Goal: Information Seeking & Learning: Learn about a topic

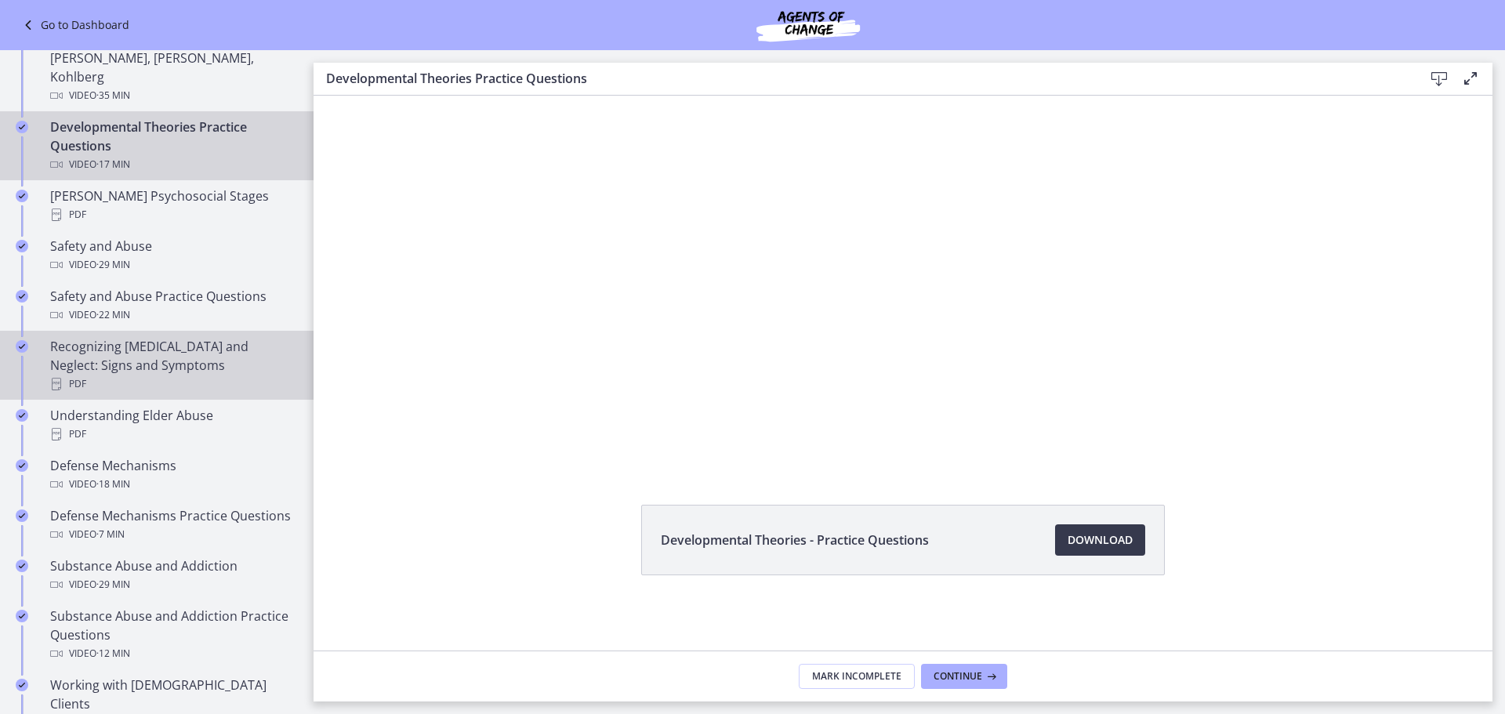
scroll to position [862, 0]
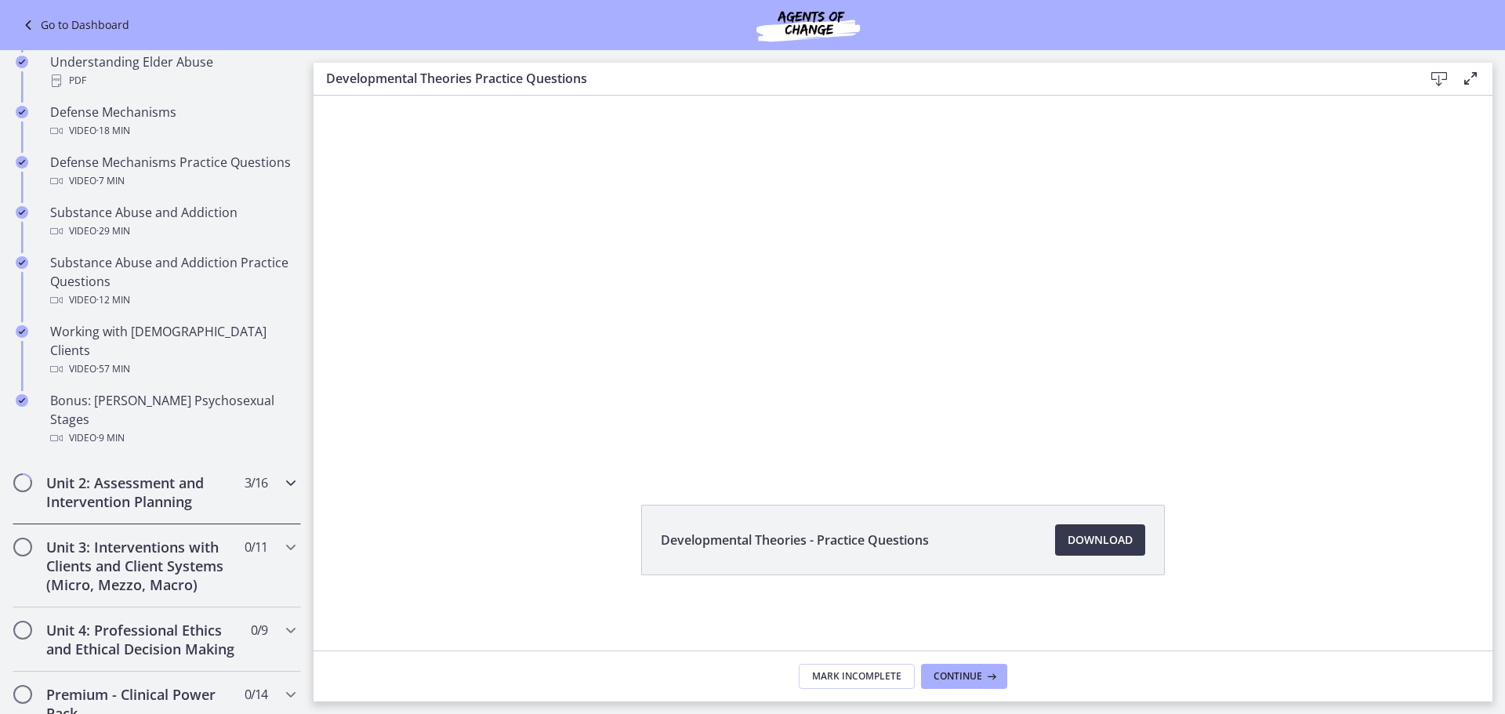
click at [23, 475] on span "Chapters" at bounding box center [23, 483] width 16 height 16
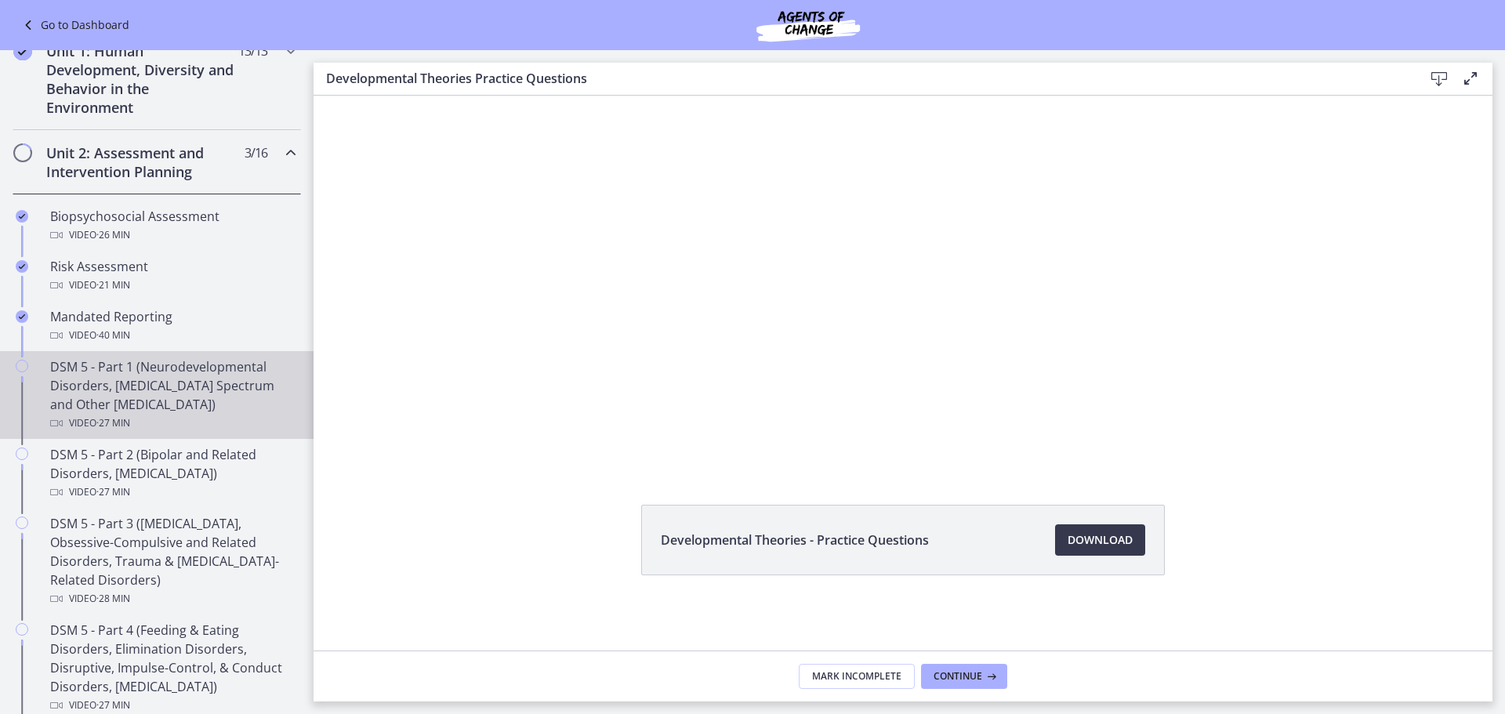
scroll to position [392, 0]
click at [25, 368] on icon "Chapters" at bounding box center [22, 370] width 13 height 13
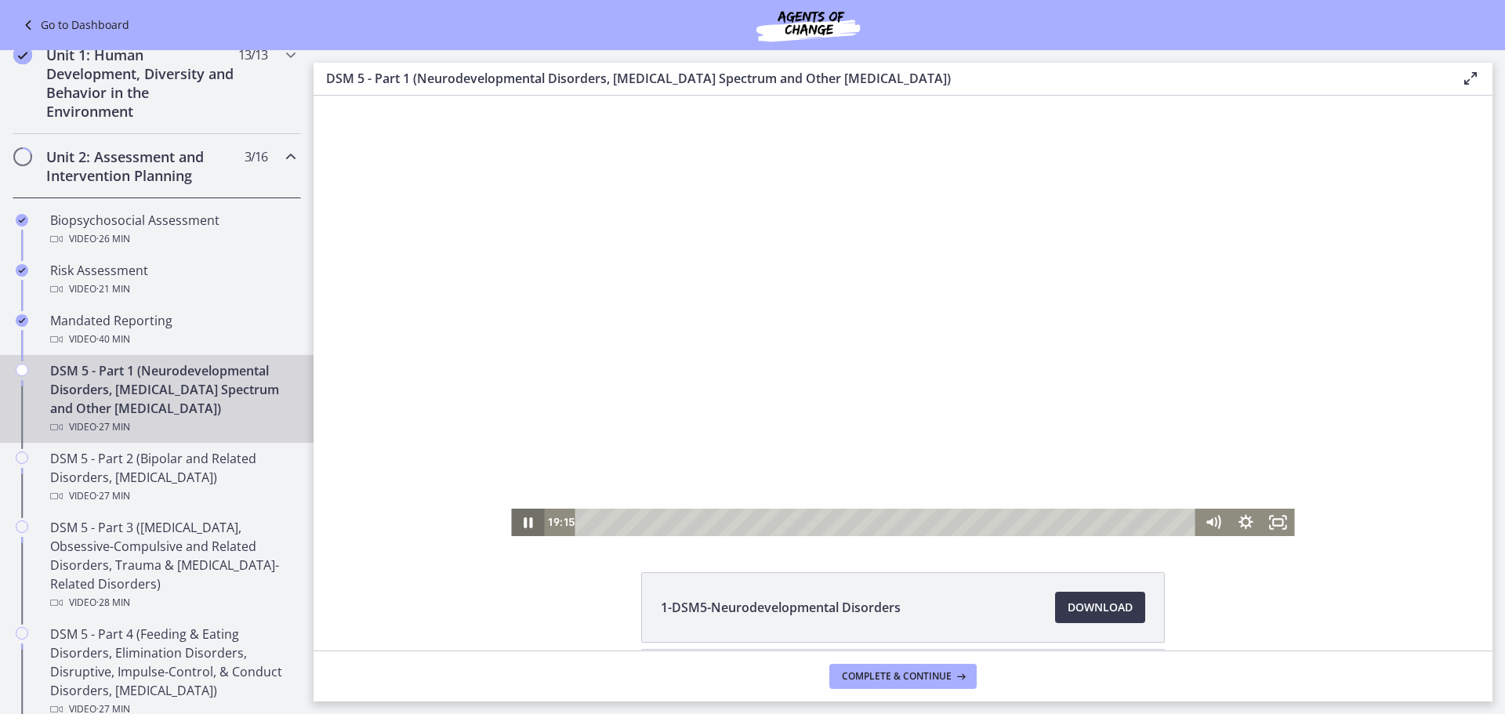
click at [521, 521] on icon "Pause" at bounding box center [527, 522] width 33 height 27
click at [527, 524] on icon "Play Video" at bounding box center [528, 521] width 39 height 33
drag, startPoint x: 1010, startPoint y: 523, endPoint x: 990, endPoint y: 523, distance: 20.4
click at [990, 523] on div "Playbar" at bounding box center [994, 522] width 9 height 9
drag, startPoint x: 990, startPoint y: 523, endPoint x: 963, endPoint y: 523, distance: 26.6
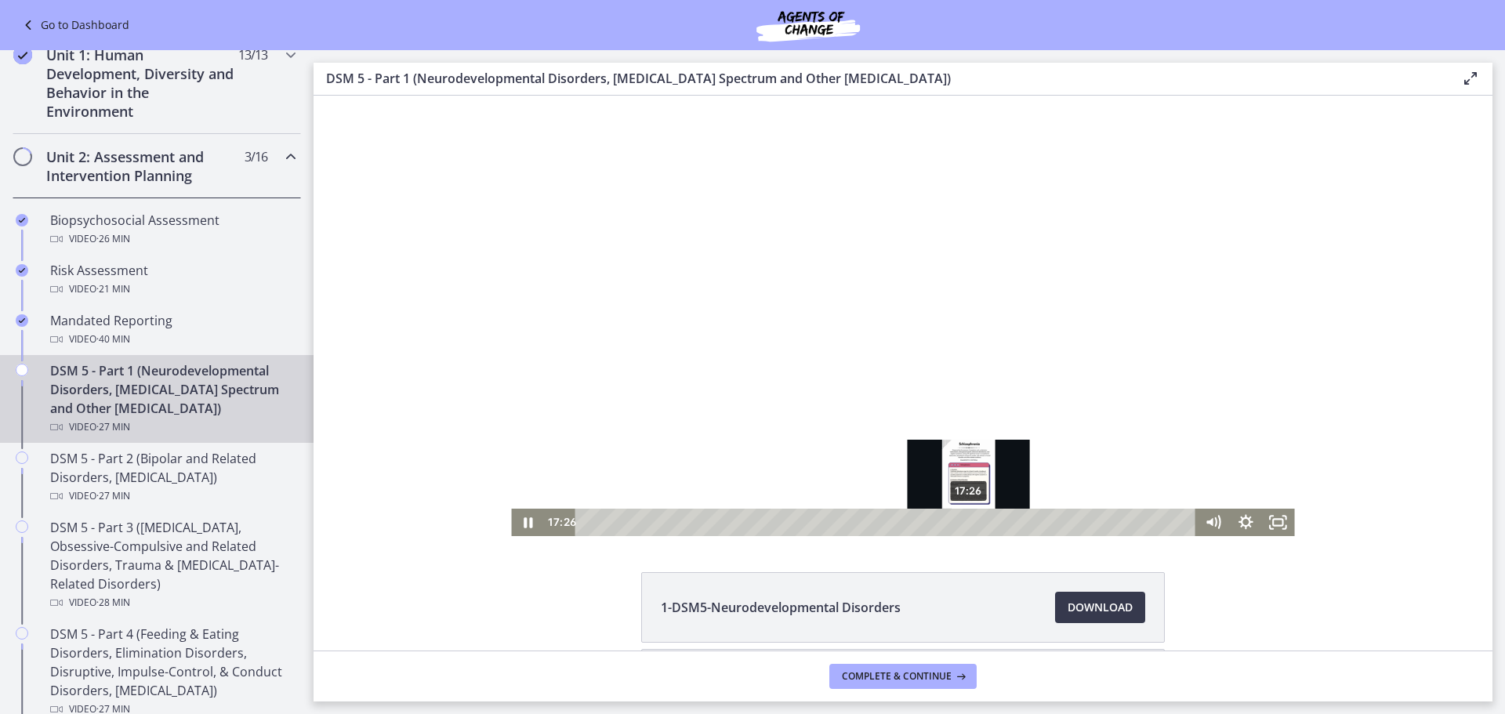
click at [964, 523] on div "Playbar" at bounding box center [968, 522] width 9 height 9
click at [517, 522] on icon "Pause" at bounding box center [527, 521] width 39 height 33
click at [518, 522] on icon "Play Video" at bounding box center [529, 522] width 33 height 27
click at [525, 522] on icon "Play Video" at bounding box center [529, 522] width 9 height 12
click at [524, 520] on icon "Play Video" at bounding box center [529, 522] width 10 height 13
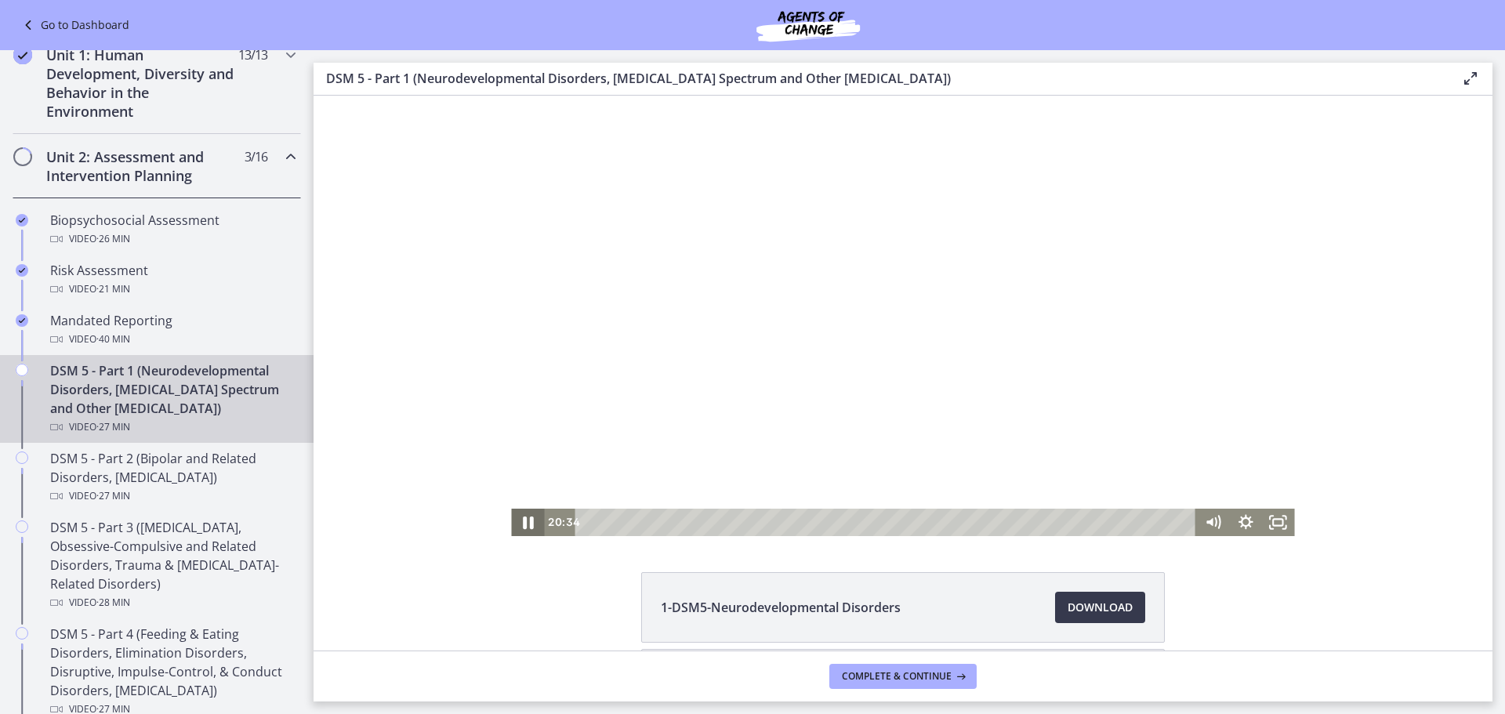
click at [527, 520] on icon "Pause" at bounding box center [527, 521] width 39 height 33
click at [525, 521] on icon "Play Video" at bounding box center [529, 522] width 9 height 12
click at [524, 521] on icon "Pause" at bounding box center [528, 522] width 11 height 13
click at [550, 502] on div at bounding box center [902, 316] width 783 height 440
click at [521, 520] on icon "Pause" at bounding box center [527, 521] width 39 height 33
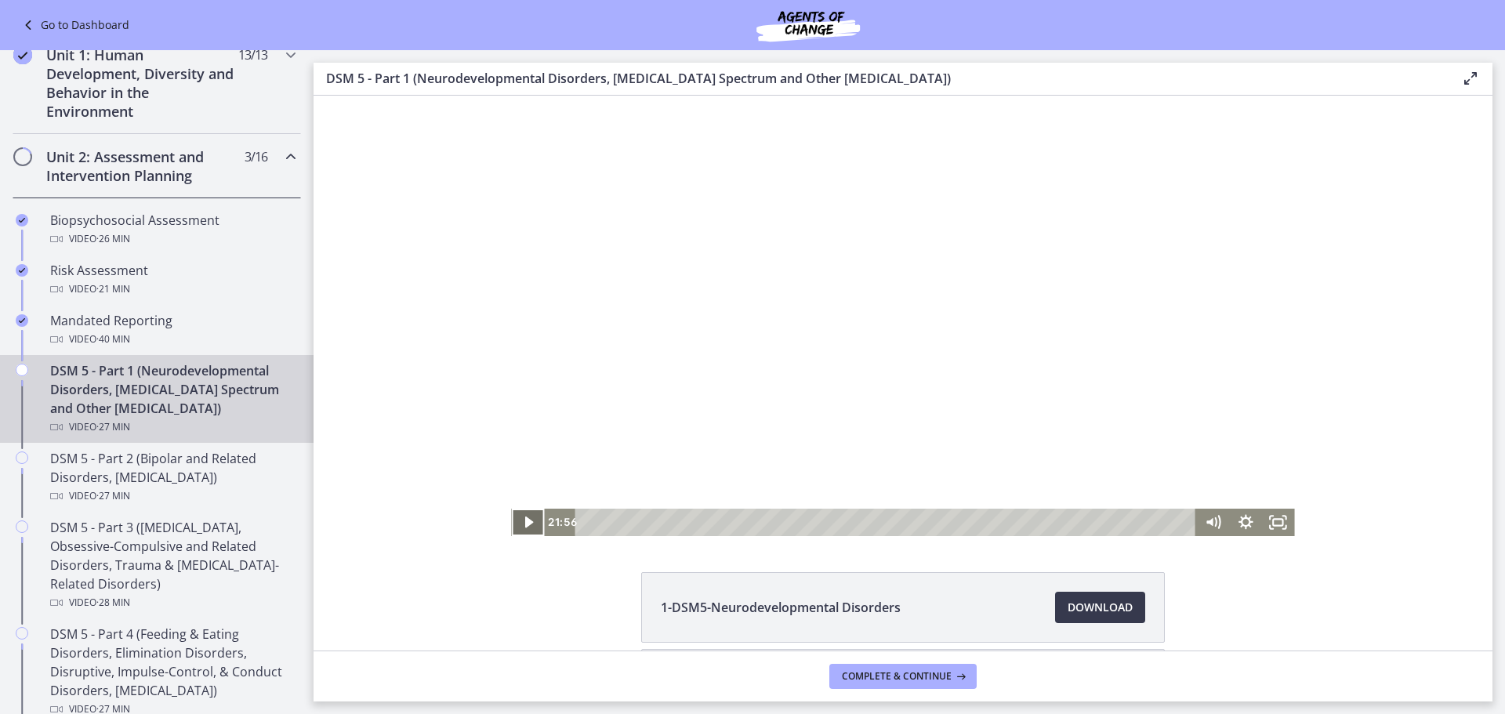
click at [525, 521] on icon "Play Video" at bounding box center [529, 522] width 9 height 12
click at [525, 525] on icon "Pause" at bounding box center [528, 522] width 11 height 13
click at [524, 523] on icon "Play Video" at bounding box center [529, 522] width 10 height 13
click at [525, 522] on icon "Pause" at bounding box center [528, 522] width 9 height 10
click at [525, 523] on icon "Play Video" at bounding box center [529, 522] width 9 height 12
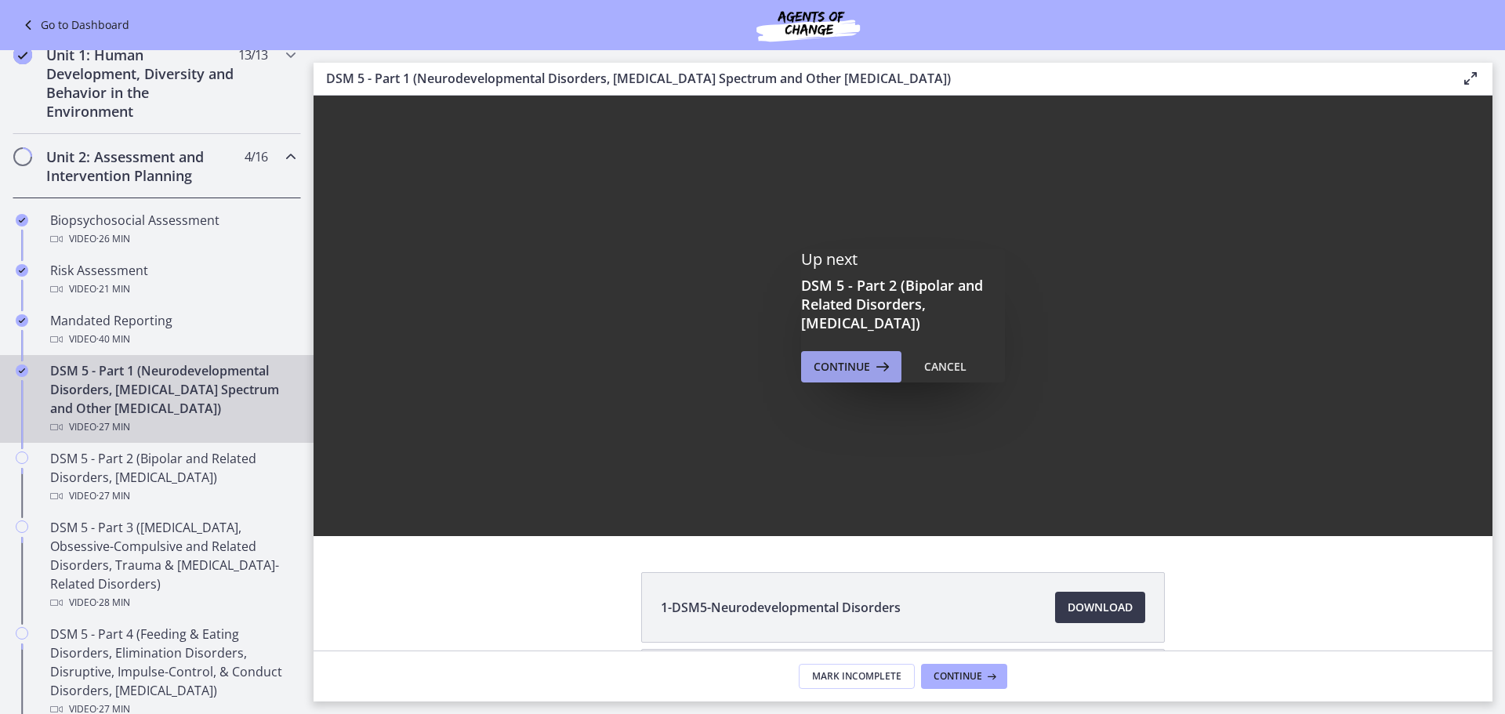
click at [849, 361] on span "Continue" at bounding box center [841, 366] width 56 height 19
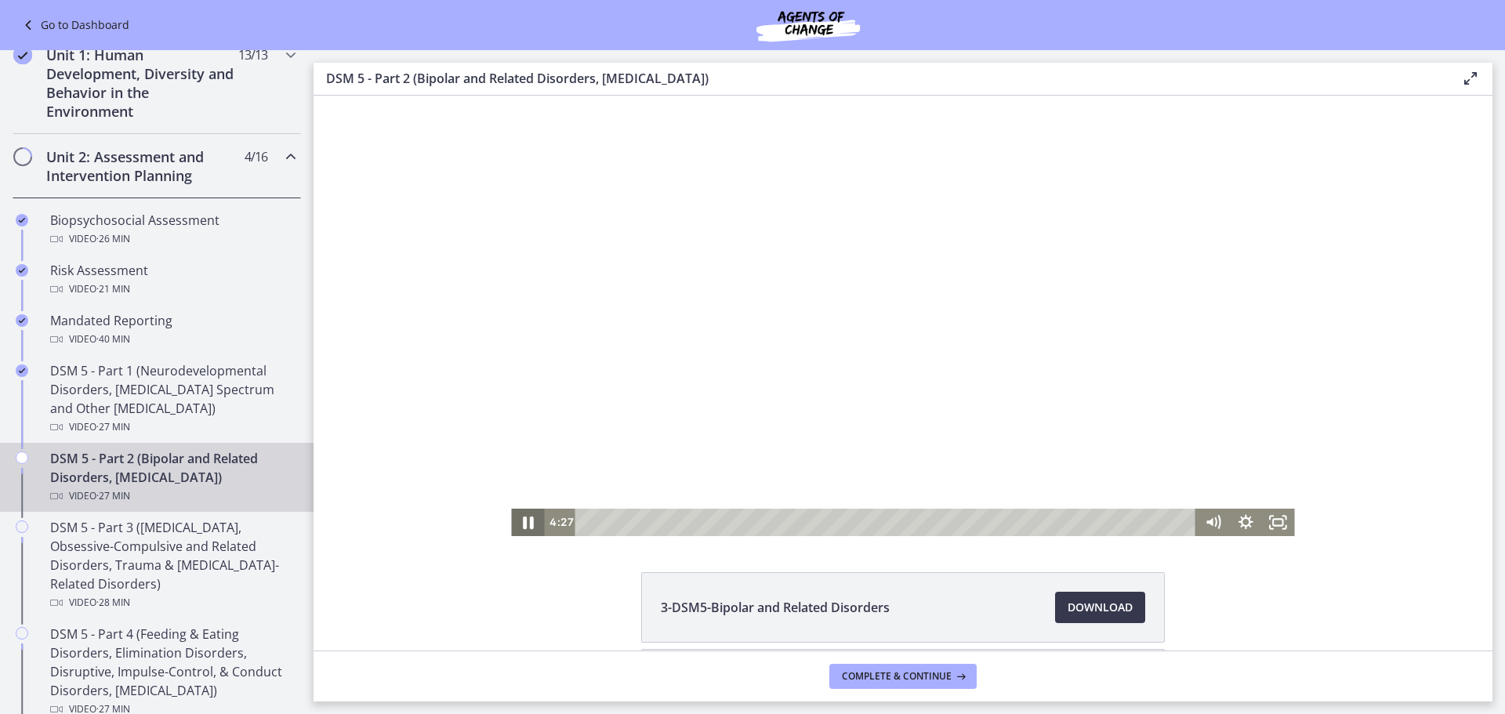
click at [520, 517] on icon "Pause" at bounding box center [527, 521] width 39 height 33
click at [522, 518] on icon "Play Video" at bounding box center [529, 522] width 33 height 27
click at [522, 518] on icon "Pause" at bounding box center [527, 521] width 39 height 33
click at [522, 518] on icon "Play Video" at bounding box center [528, 521] width 39 height 33
click at [525, 516] on icon "Pause" at bounding box center [527, 521] width 39 height 33
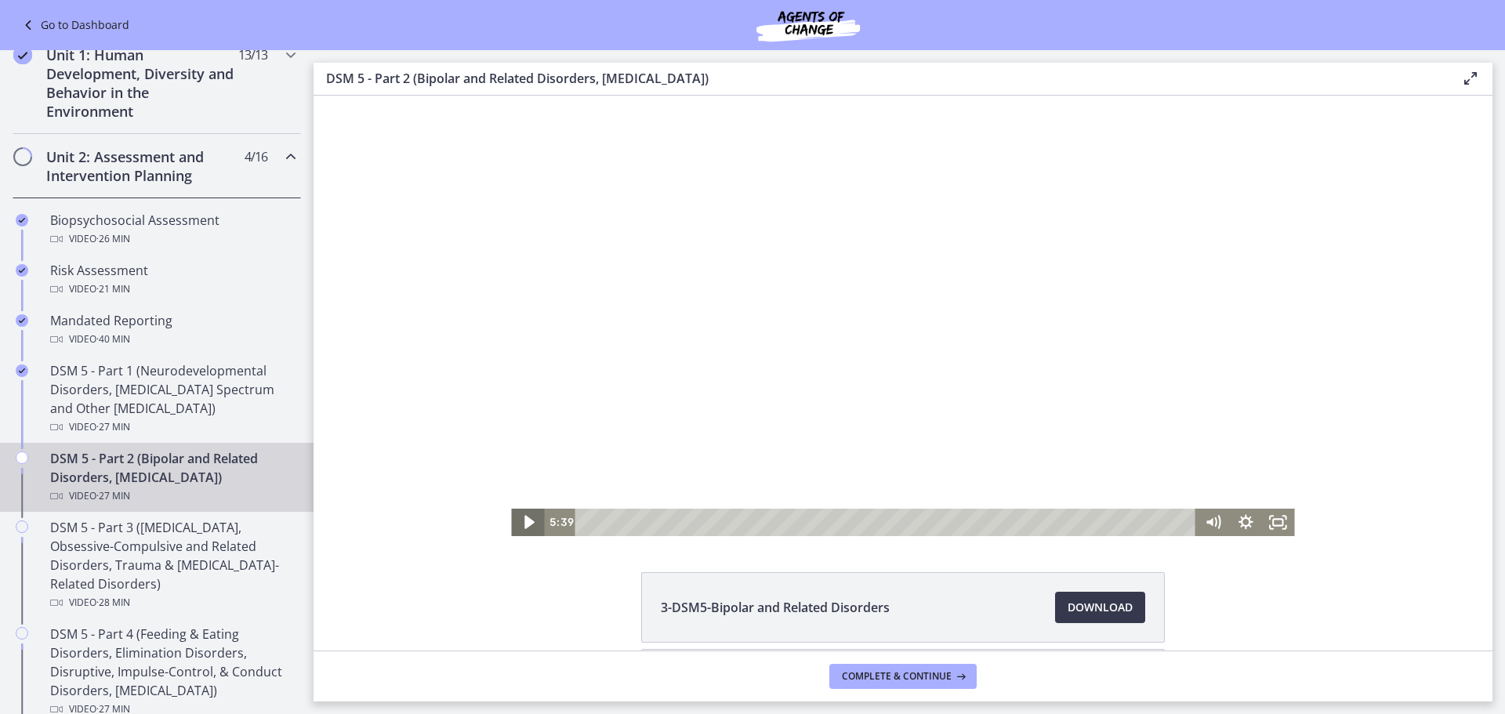
click at [525, 516] on icon "Play Video" at bounding box center [528, 521] width 39 height 33
click at [525, 522] on icon "Pause" at bounding box center [528, 522] width 11 height 13
click at [525, 522] on icon "Play Video" at bounding box center [529, 522] width 10 height 13
click at [525, 522] on icon "Pause" at bounding box center [528, 522] width 11 height 13
click at [525, 522] on icon "Play Video" at bounding box center [529, 522] width 9 height 12
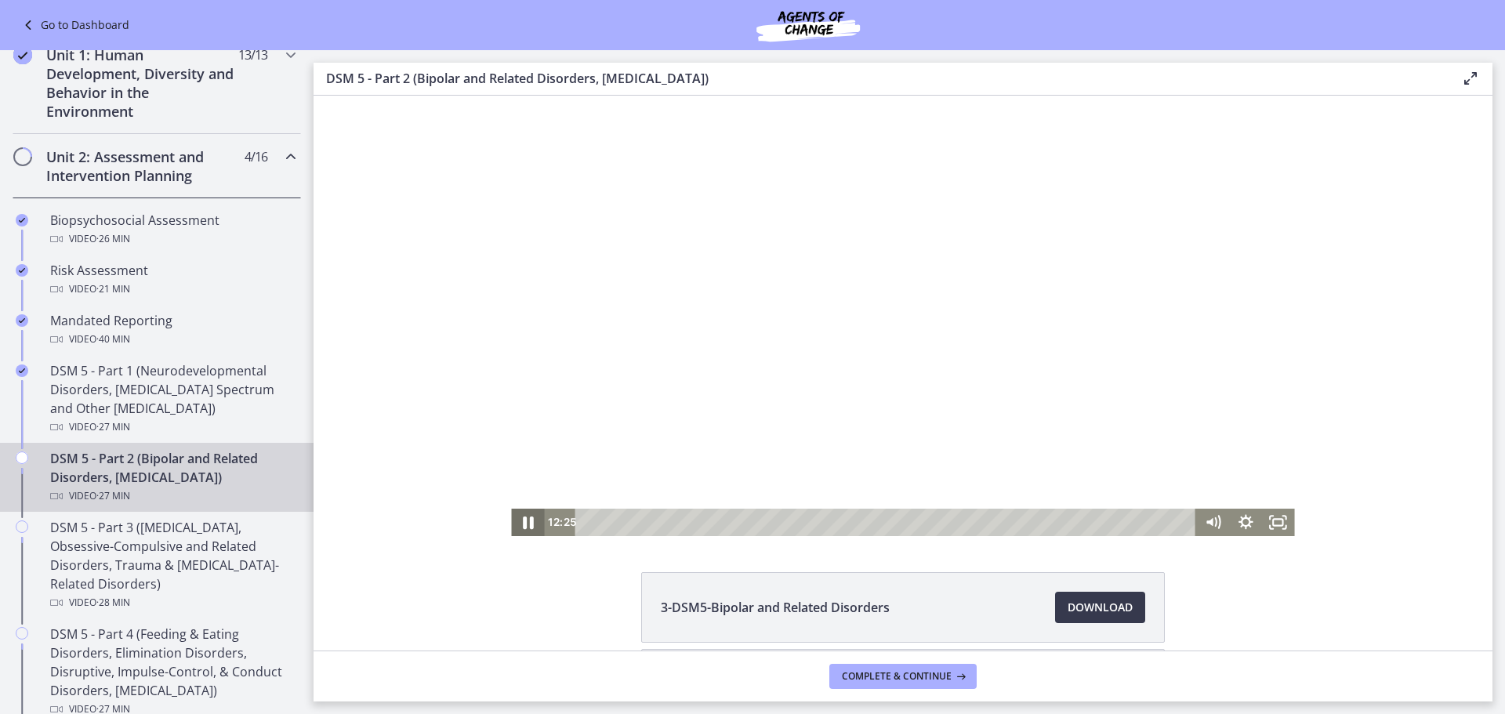
click at [521, 518] on icon "Pause" at bounding box center [527, 521] width 39 height 33
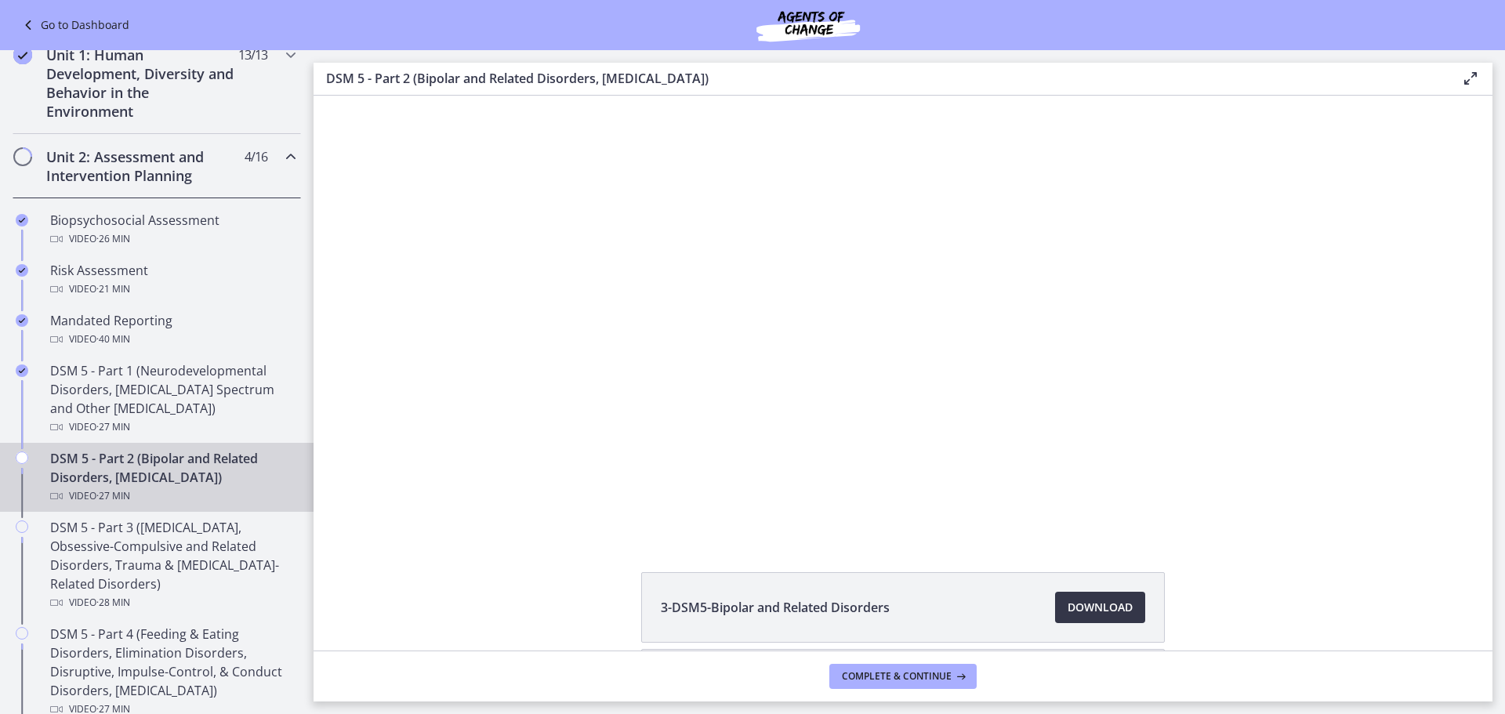
click at [1083, 604] on span "Download Opens in a new window" at bounding box center [1099, 607] width 65 height 19
click at [1470, 76] on icon at bounding box center [1470, 78] width 19 height 19
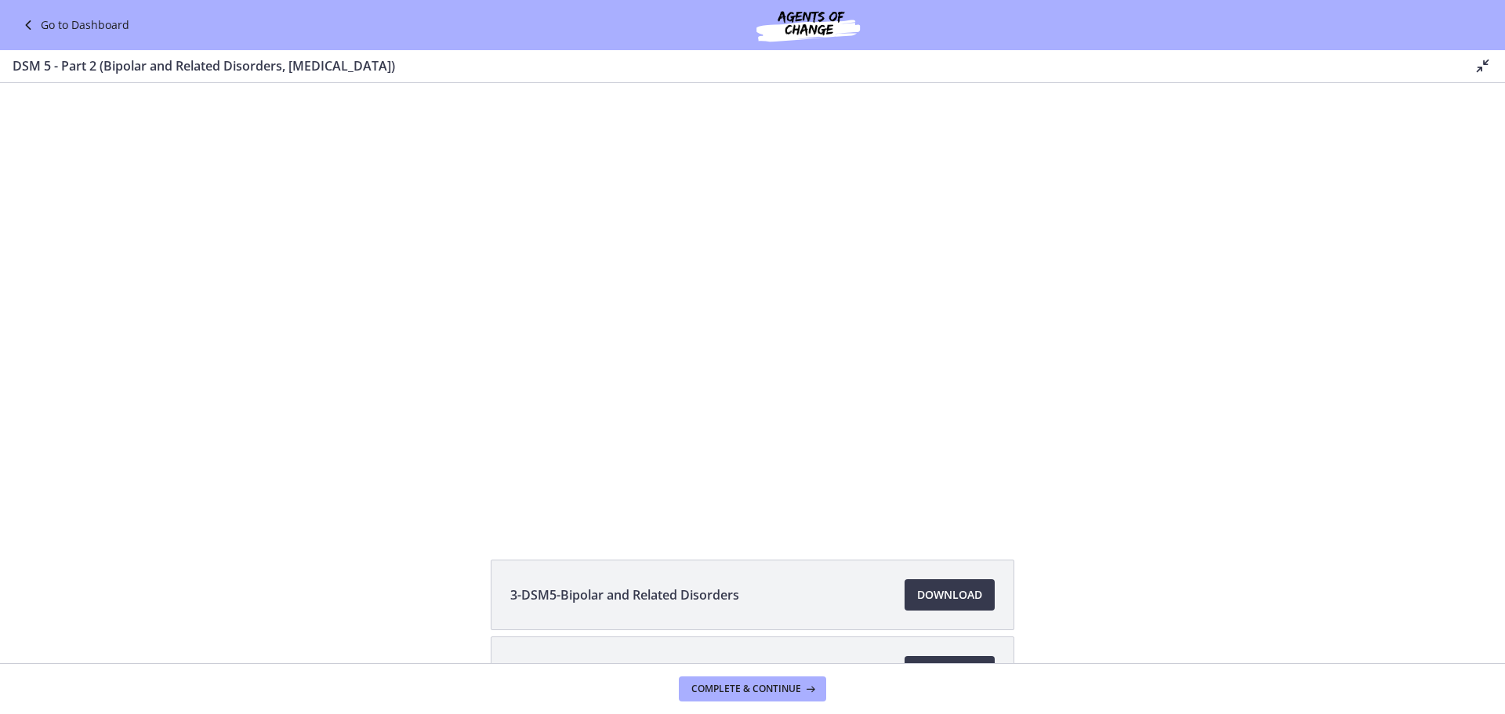
click at [1478, 60] on icon at bounding box center [1482, 65] width 19 height 19
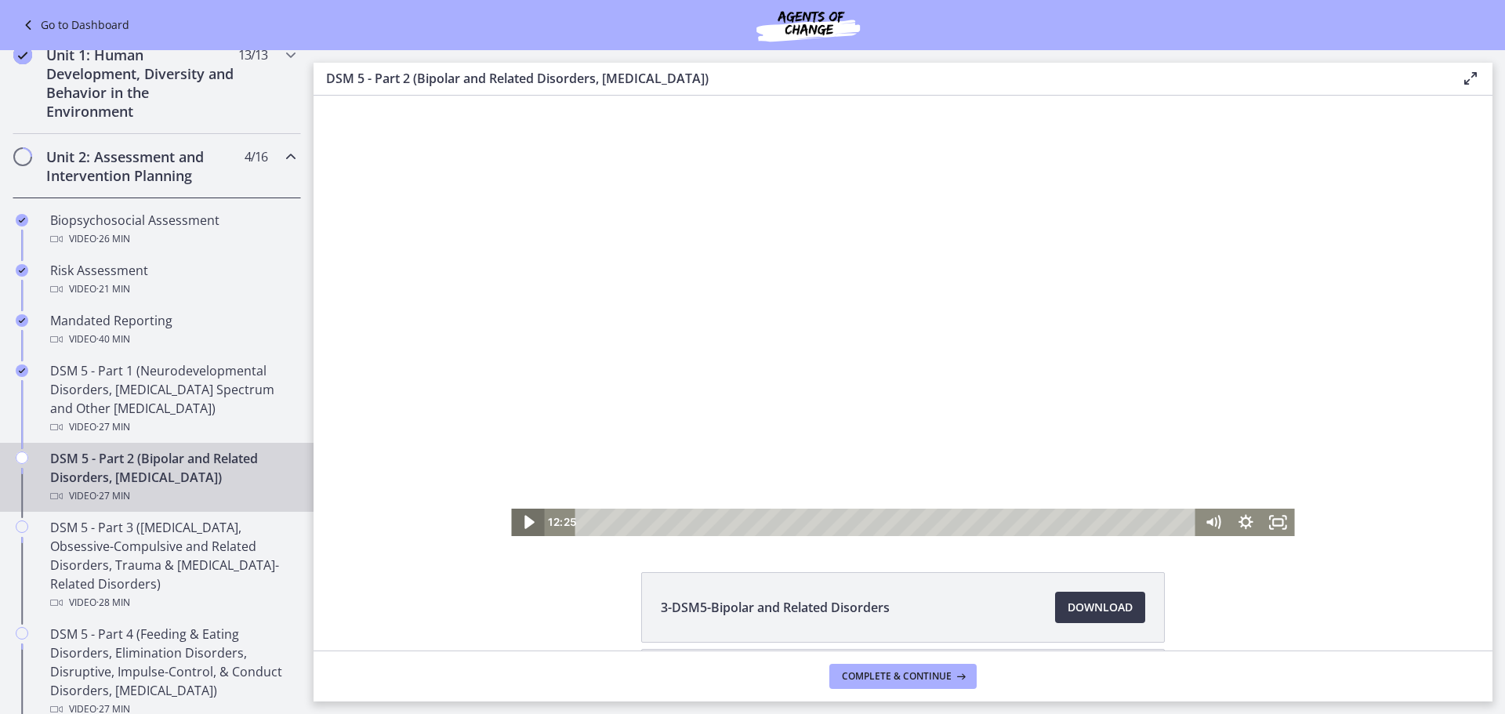
click at [524, 518] on icon "Play Video" at bounding box center [529, 522] width 10 height 13
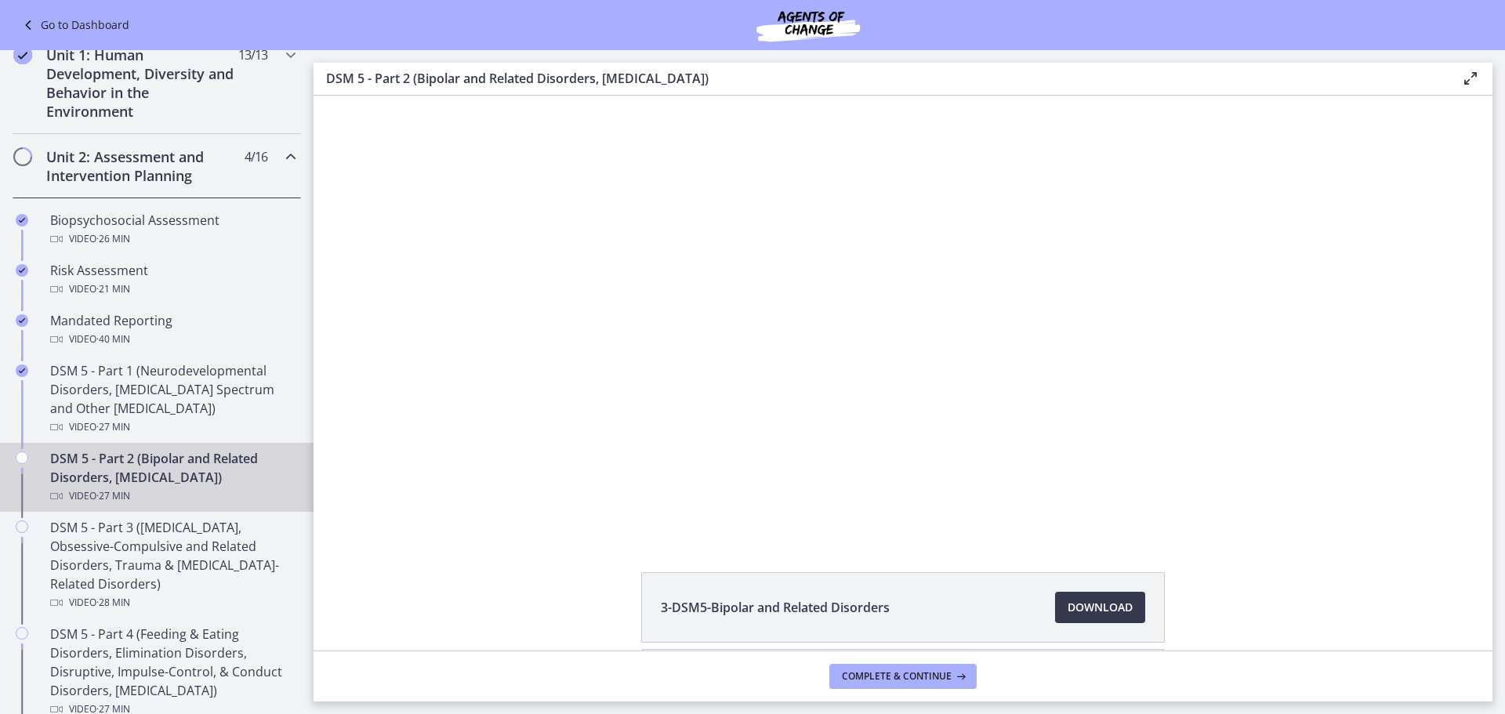
click at [1470, 77] on icon at bounding box center [1470, 78] width 19 height 19
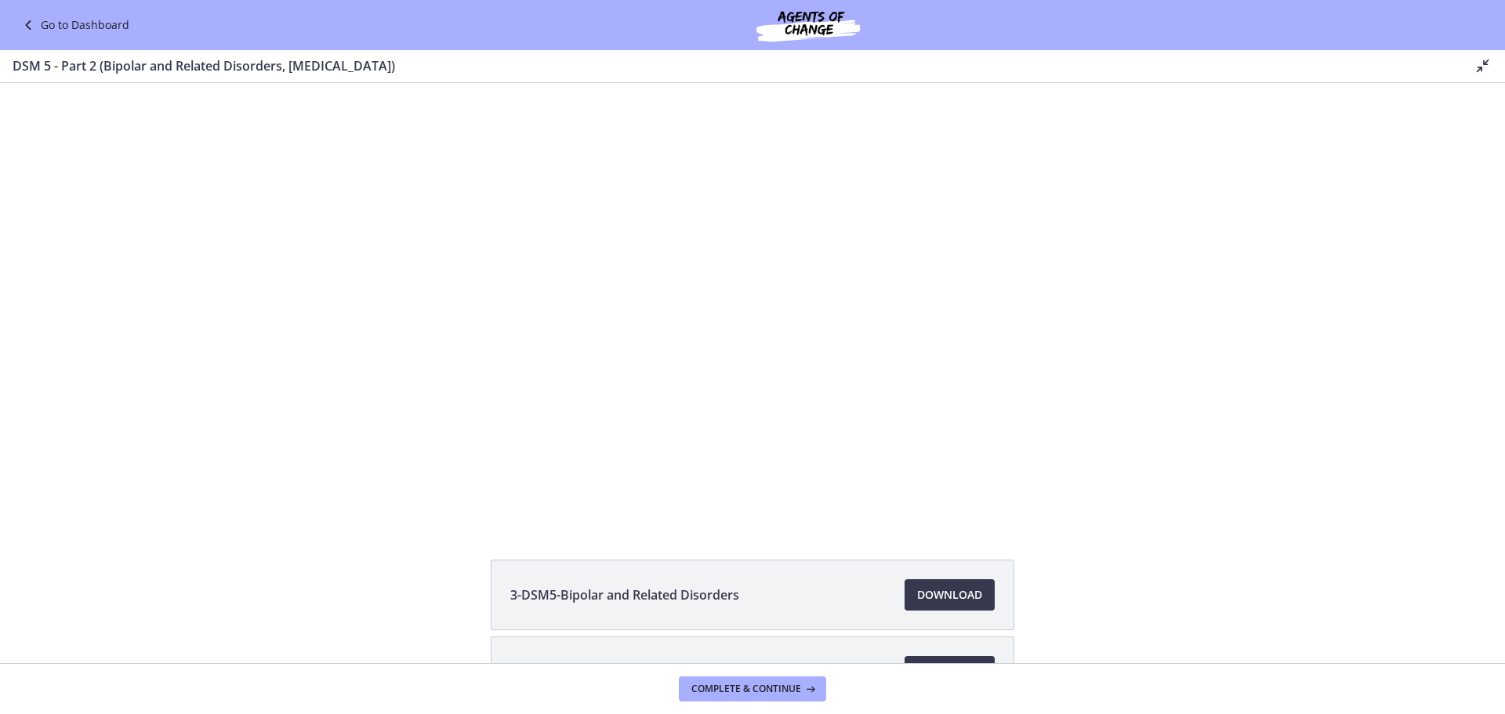
click at [1482, 63] on icon at bounding box center [1482, 65] width 19 height 19
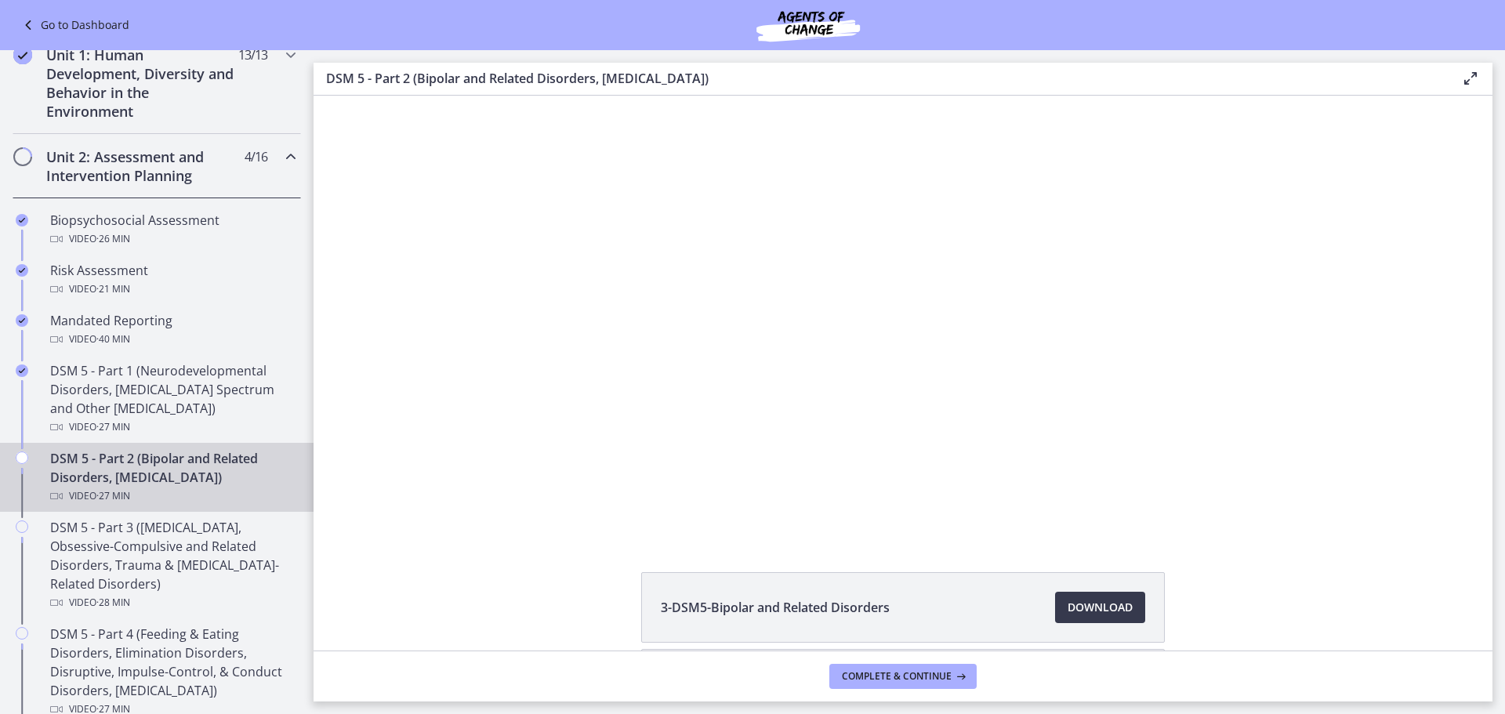
click at [1458, 83] on div "Enable fullscreen" at bounding box center [1467, 79] width 25 height 20
click at [1469, 78] on icon at bounding box center [1470, 78] width 19 height 19
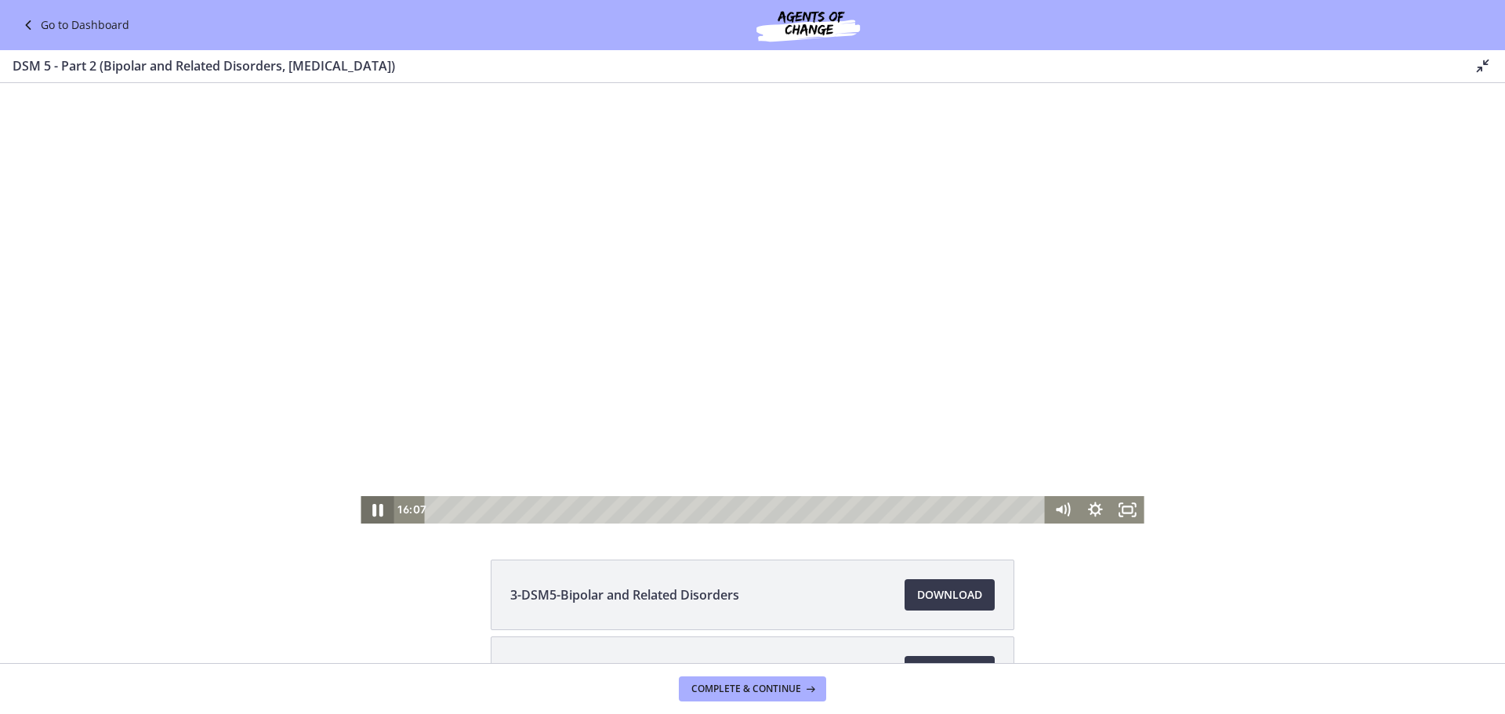
click at [371, 509] on icon "Pause" at bounding box center [376, 509] width 39 height 33
click at [368, 511] on icon "Play Video" at bounding box center [378, 509] width 33 height 27
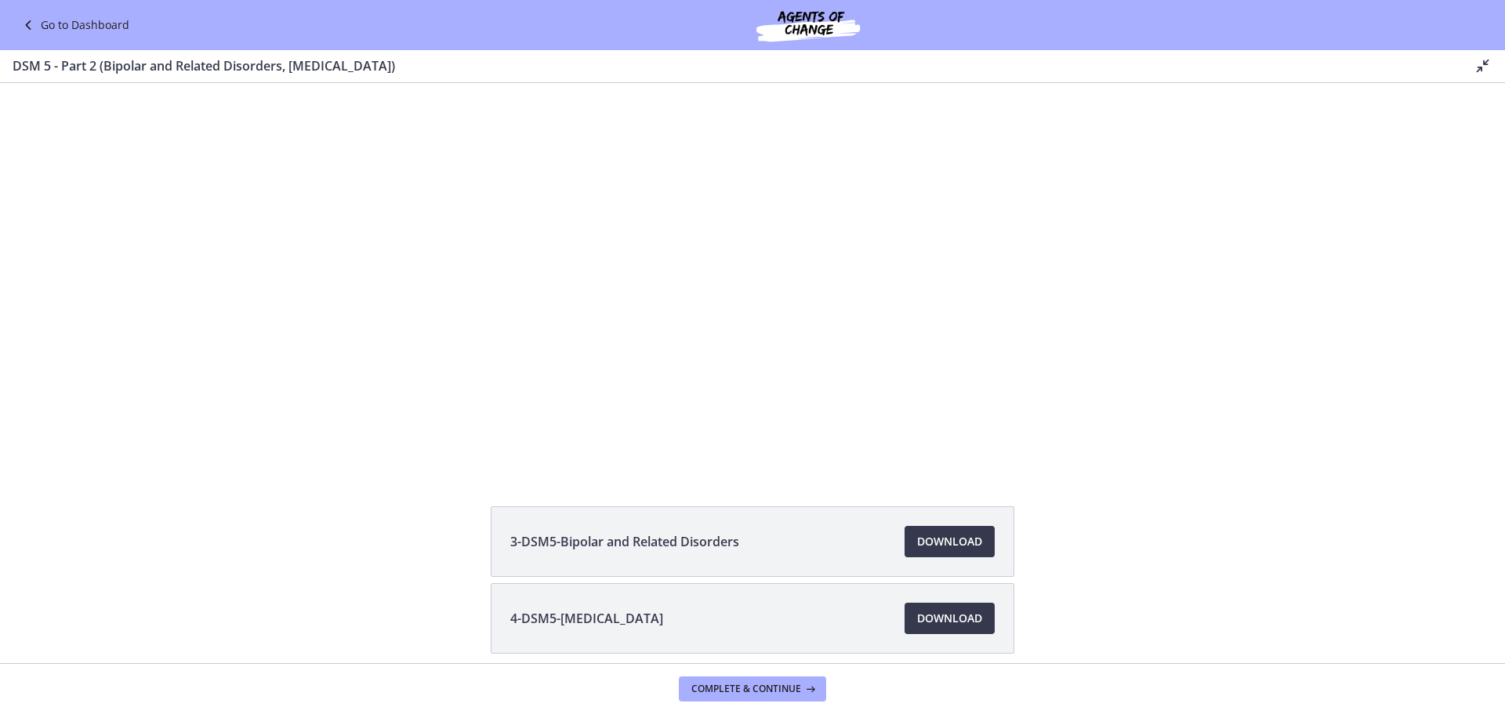
scroll to position [119, 0]
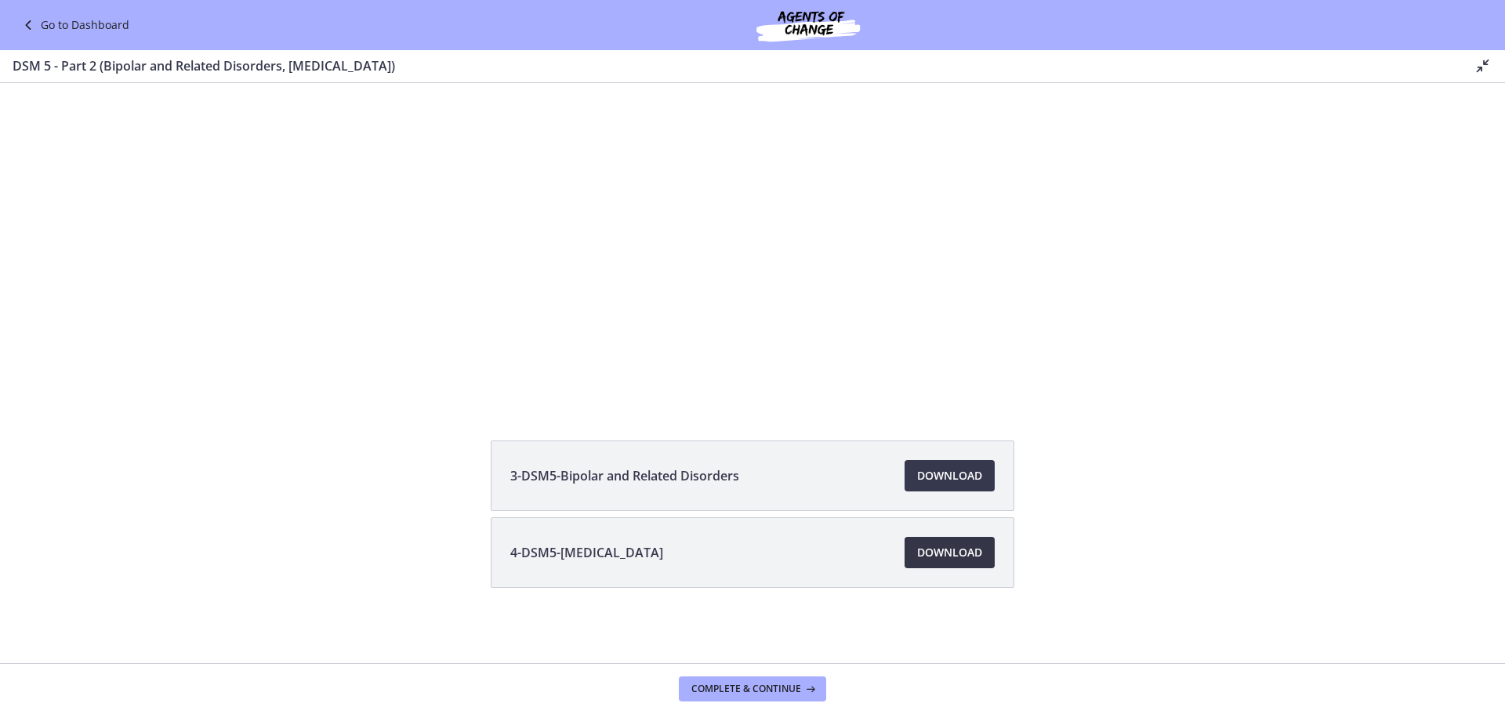
click at [951, 556] on span "Download Opens in a new window" at bounding box center [949, 552] width 65 height 19
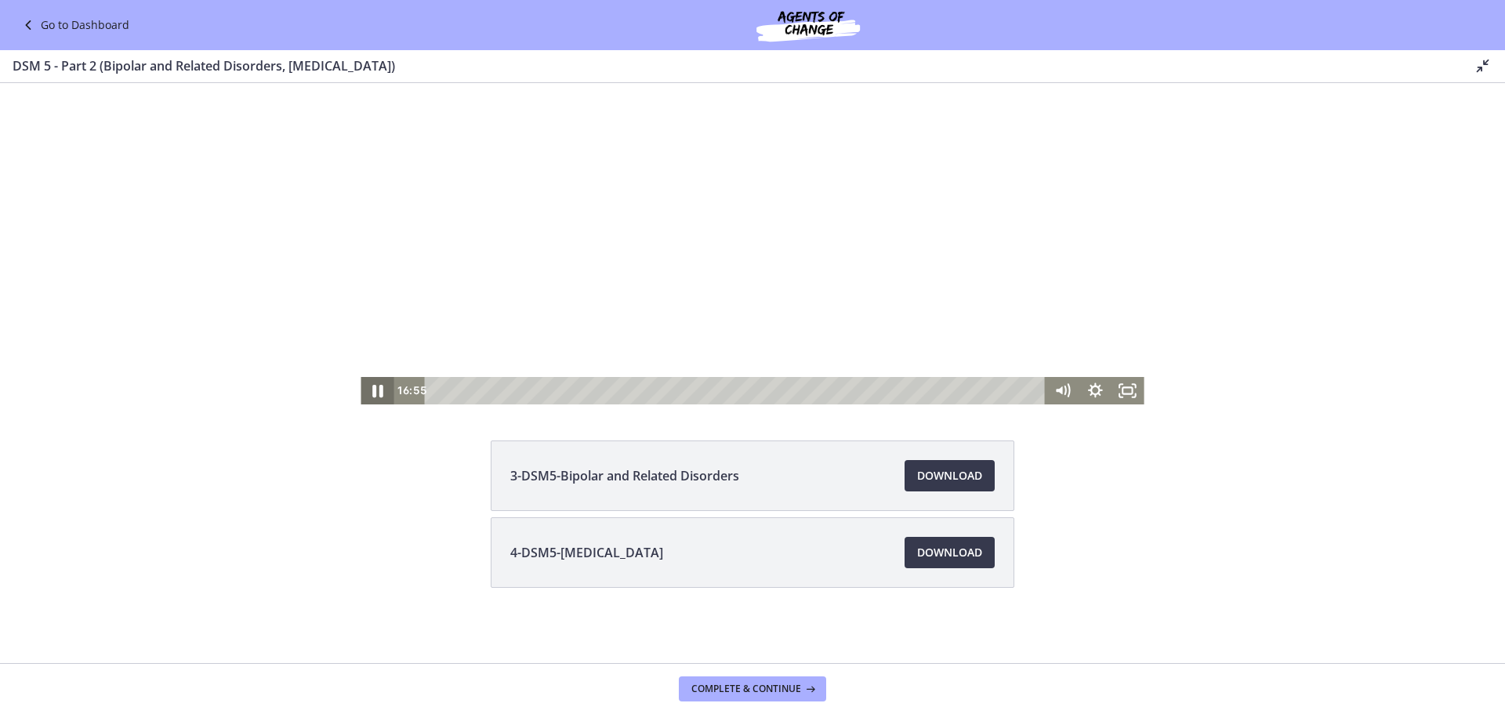
click at [372, 393] on icon "Pause" at bounding box center [377, 391] width 11 height 13
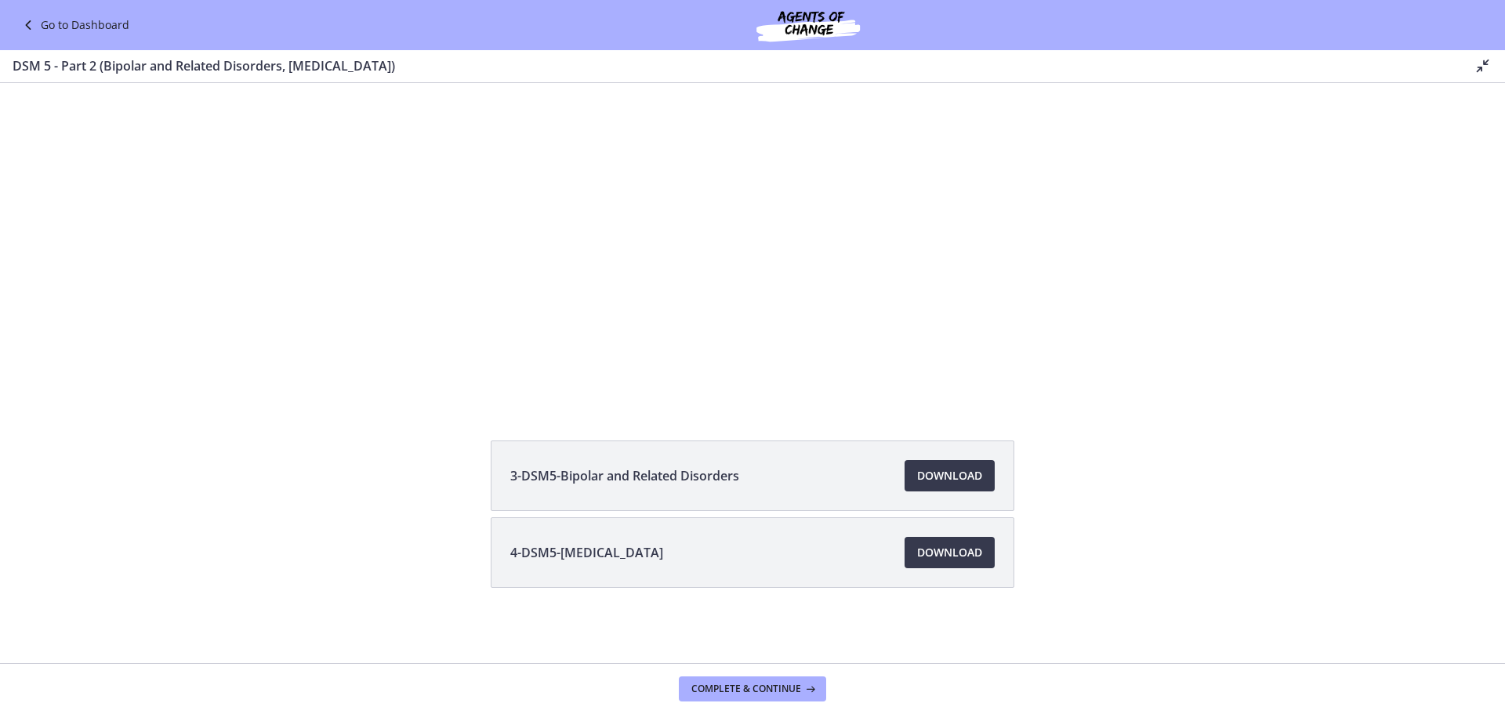
click at [1477, 64] on icon at bounding box center [1482, 65] width 19 height 19
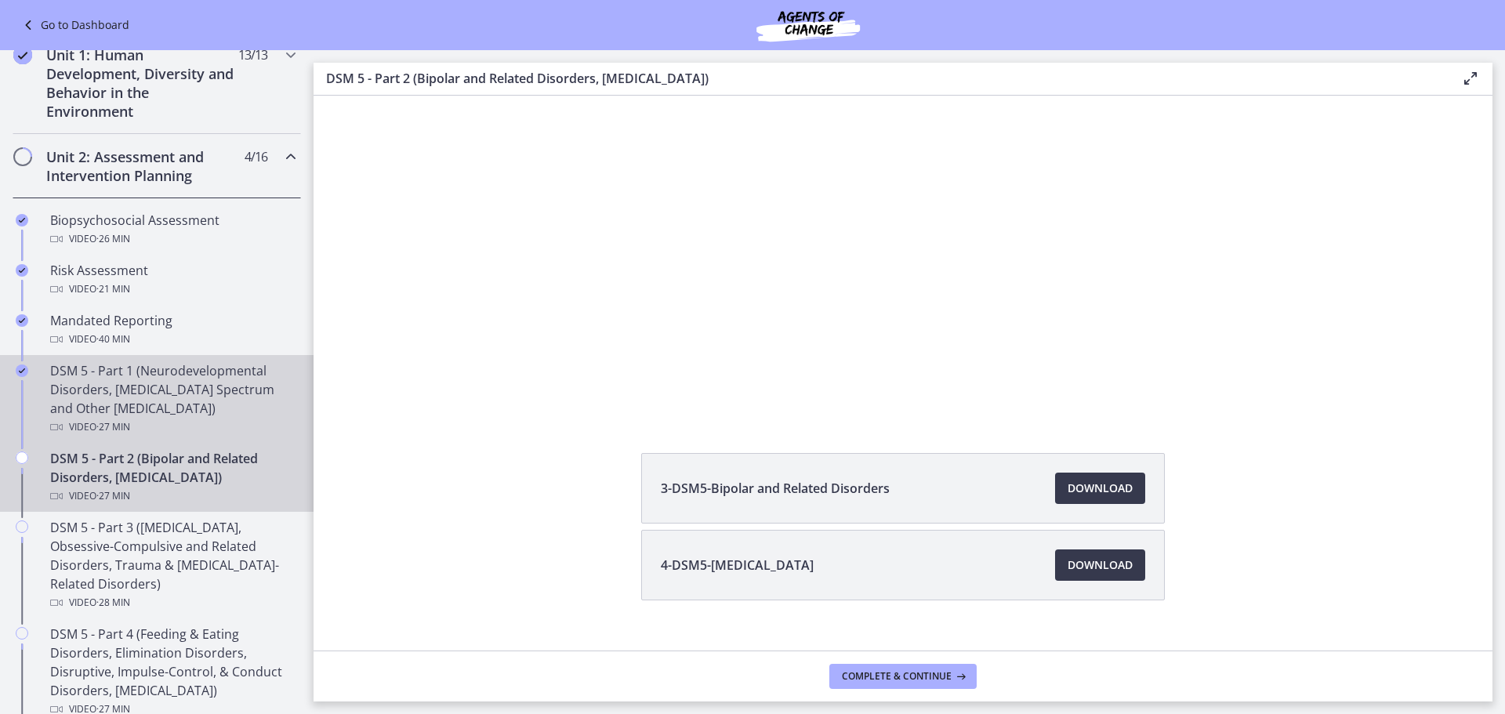
click at [164, 393] on div "DSM 5 - Part 1 (Neurodevelopmental Disorders, [MEDICAL_DATA] Spectrum and Other…" at bounding box center [172, 398] width 245 height 75
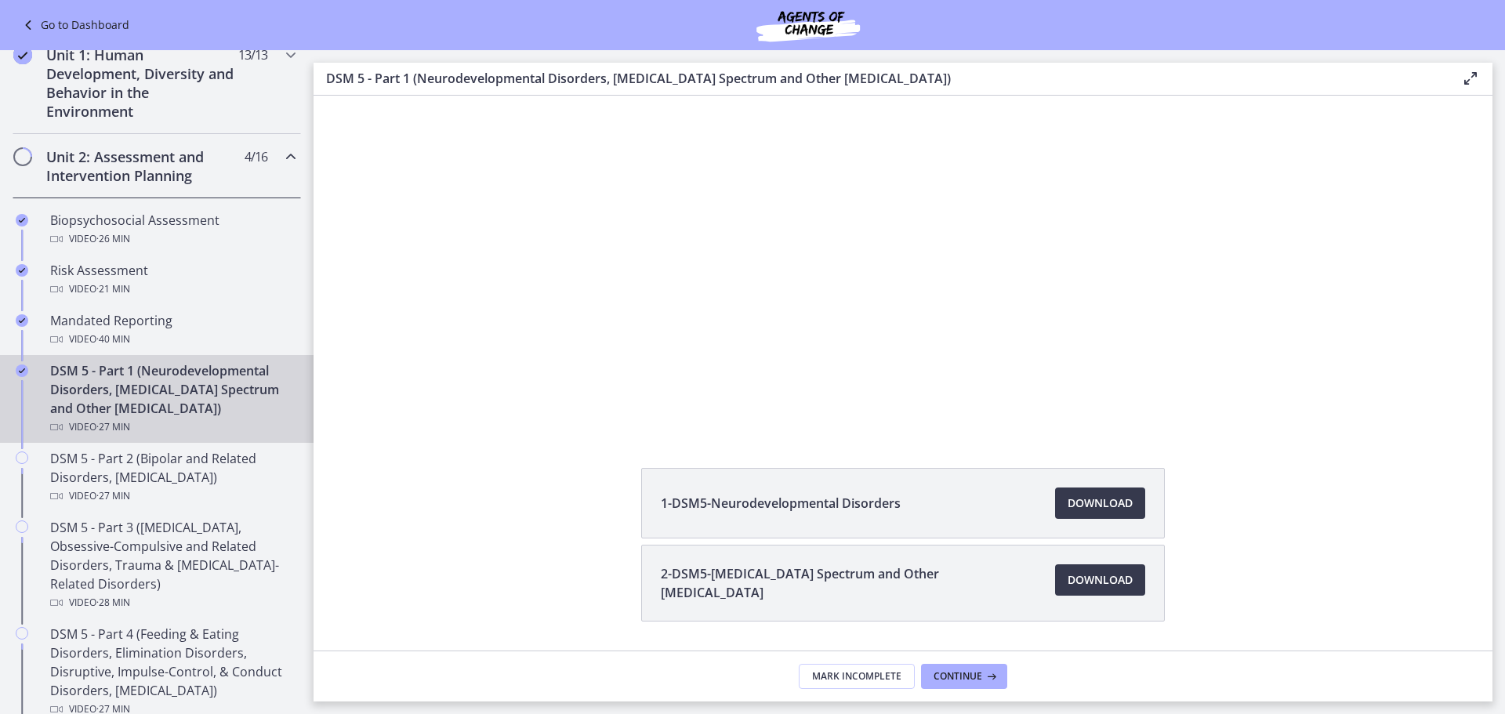
scroll to position [150, 0]
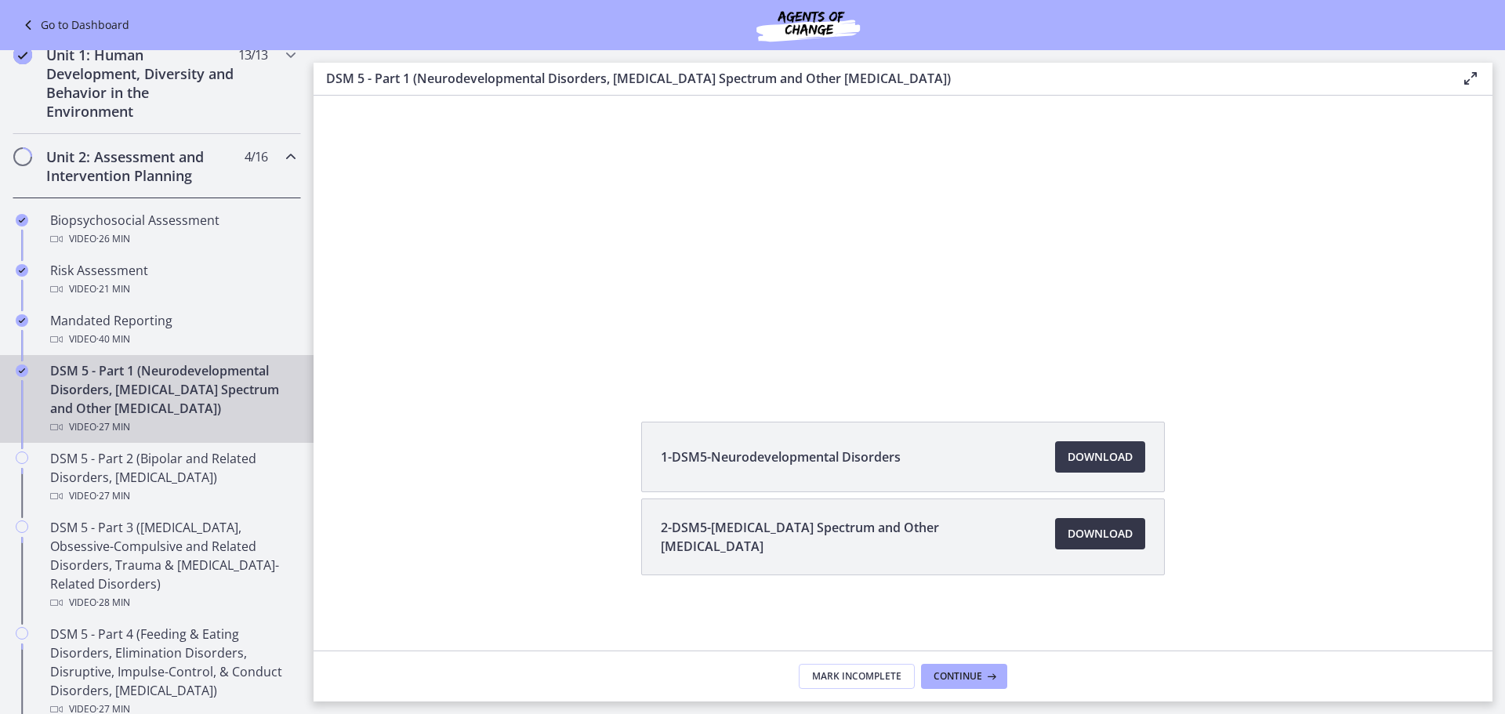
click at [1078, 533] on span "Download Opens in a new window" at bounding box center [1099, 533] width 65 height 19
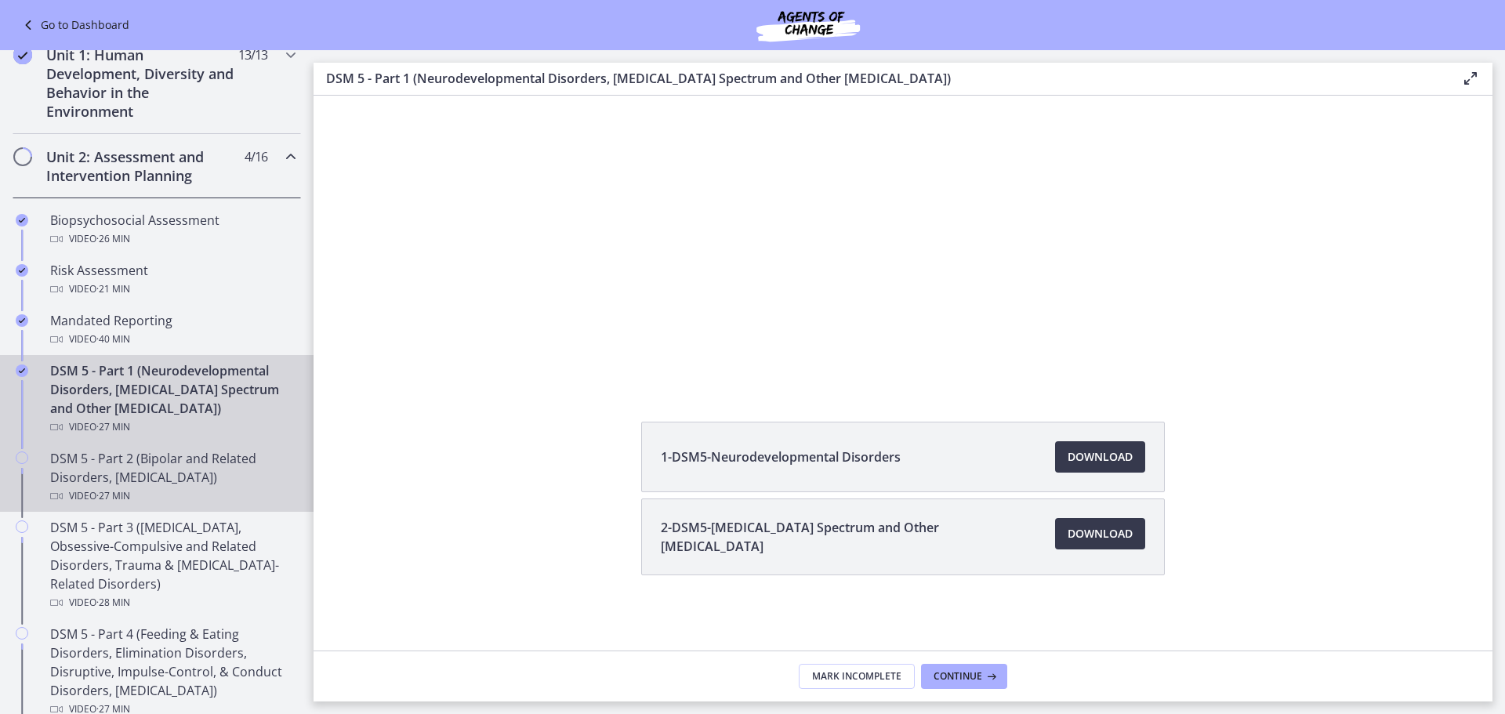
click at [143, 470] on div "DSM 5 - Part 2 (Bipolar and Related Disorders, [MEDICAL_DATA]) Video · 27 min" at bounding box center [172, 477] width 245 height 56
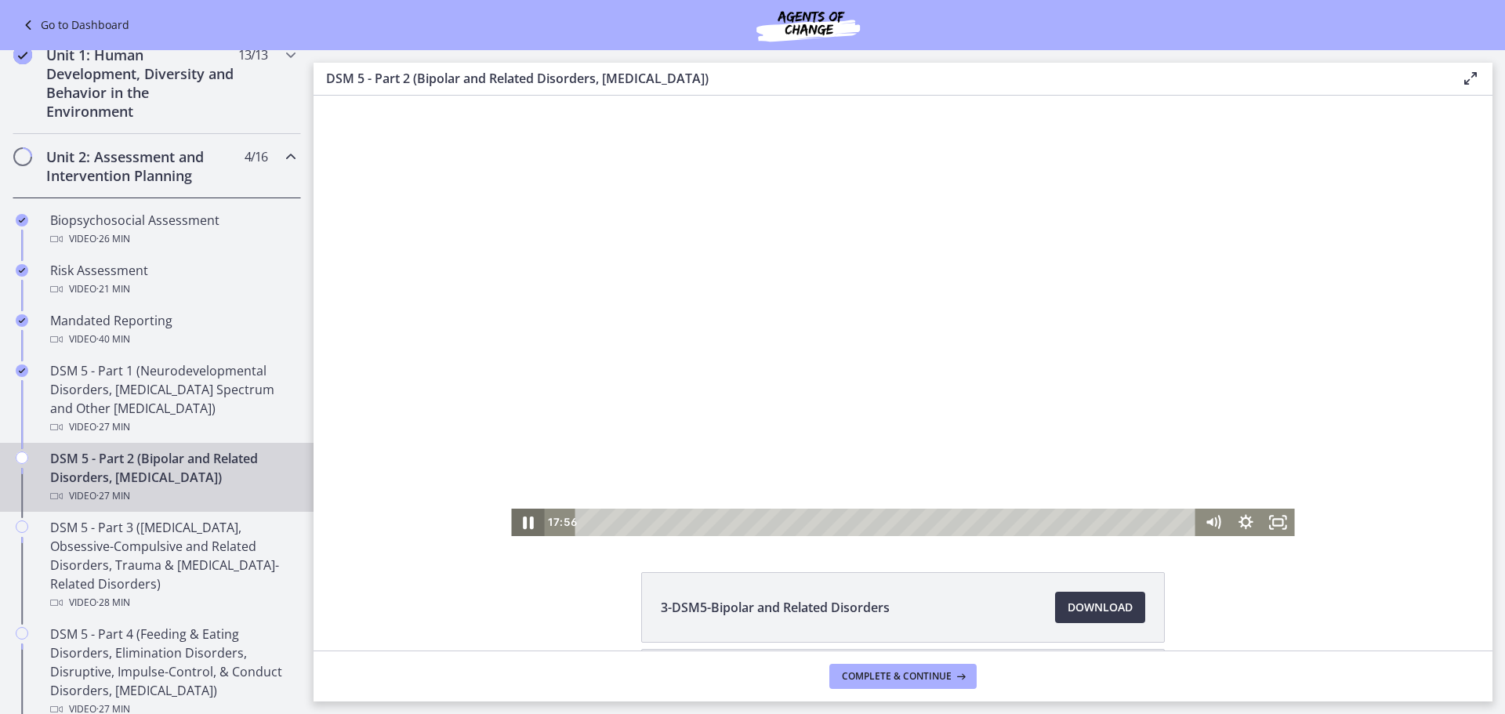
click at [523, 526] on icon "Pause" at bounding box center [527, 521] width 39 height 33
click at [523, 526] on icon "Play Video" at bounding box center [528, 521] width 39 height 33
drag, startPoint x: 1042, startPoint y: 523, endPoint x: 1026, endPoint y: 519, distance: 16.9
click at [1029, 519] on div "Playbar" at bounding box center [1033, 522] width 9 height 9
click at [517, 522] on icon "Pause" at bounding box center [527, 521] width 39 height 33
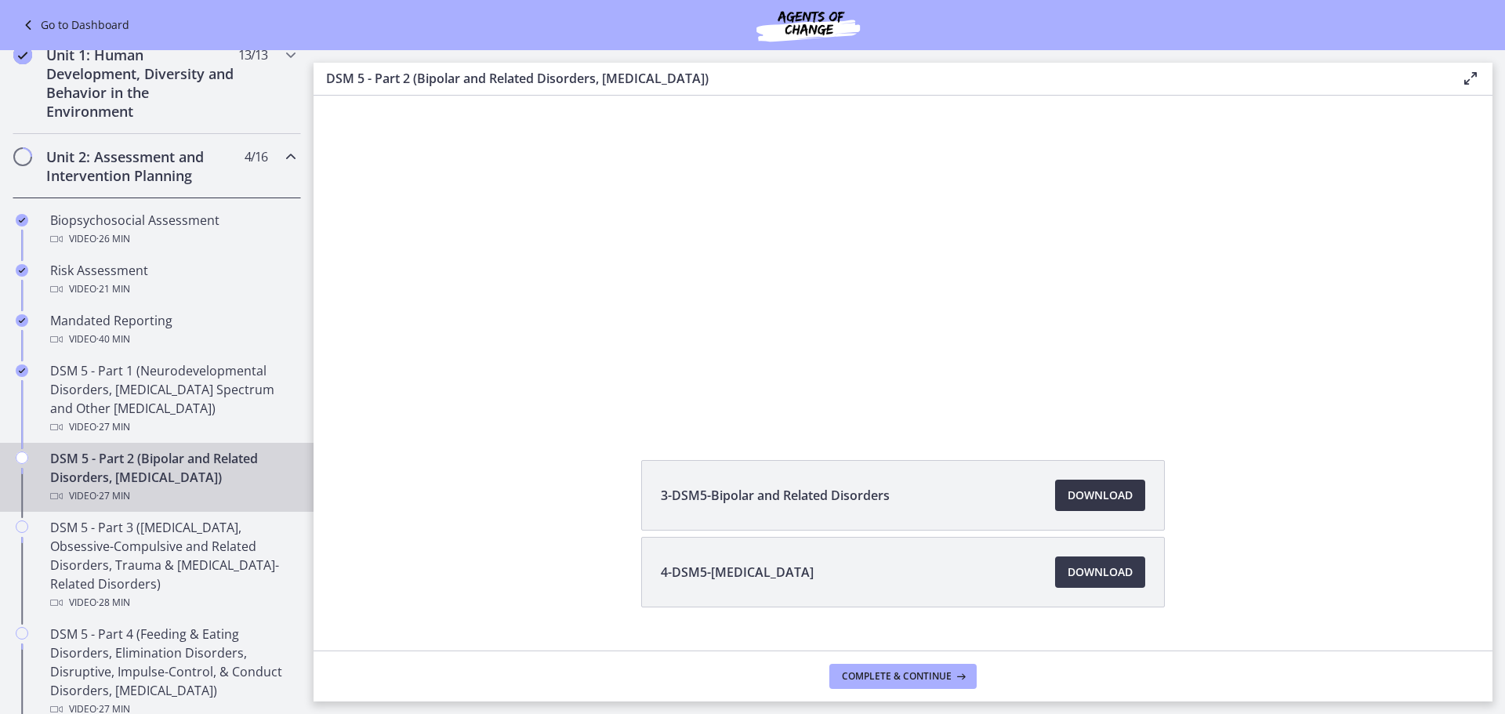
scroll to position [144, 0]
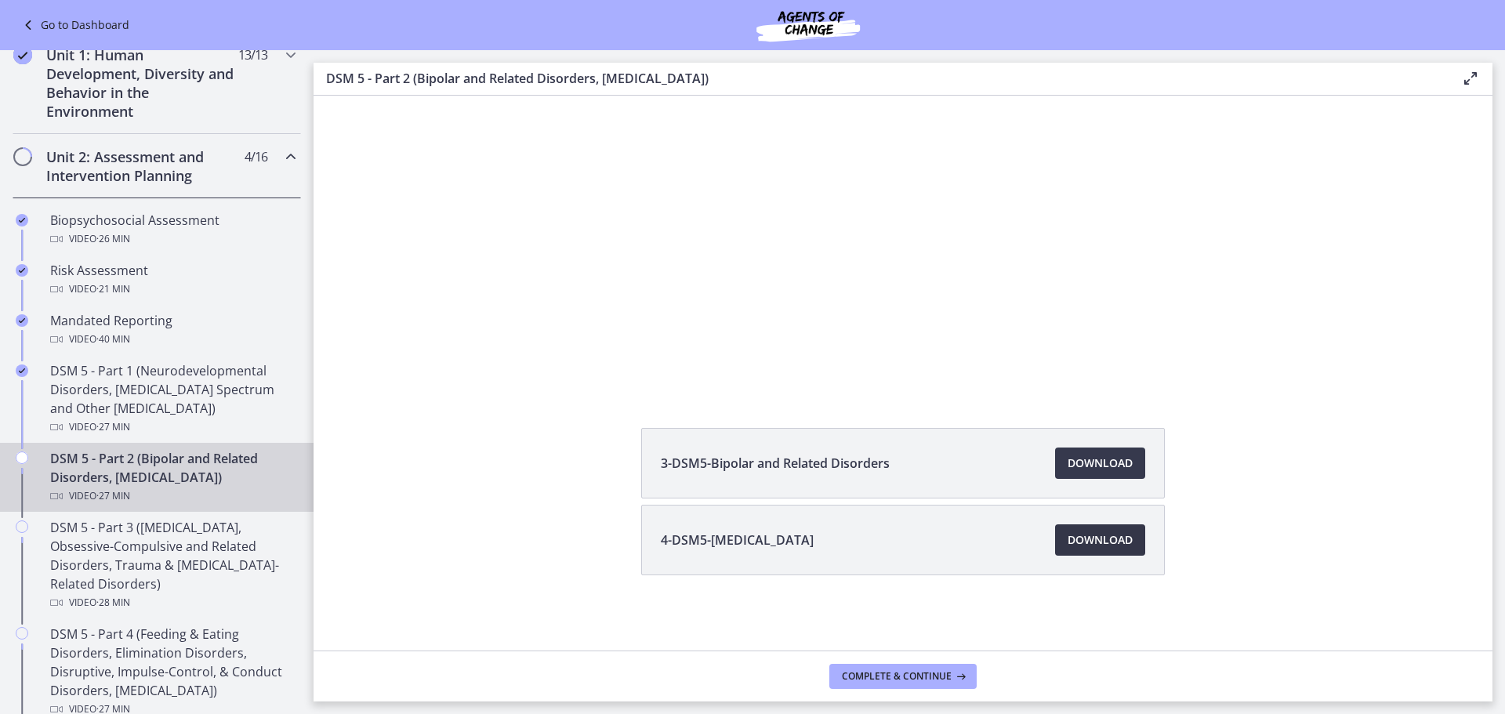
click at [1100, 539] on span "Download Opens in a new window" at bounding box center [1099, 540] width 65 height 19
click at [1362, 509] on div "3-DSM5-Bipolar and Related Disorders Download Opens in a new window 4-DSM5-[MED…" at bounding box center [902, 539] width 1179 height 223
click at [1469, 77] on icon at bounding box center [1470, 78] width 19 height 19
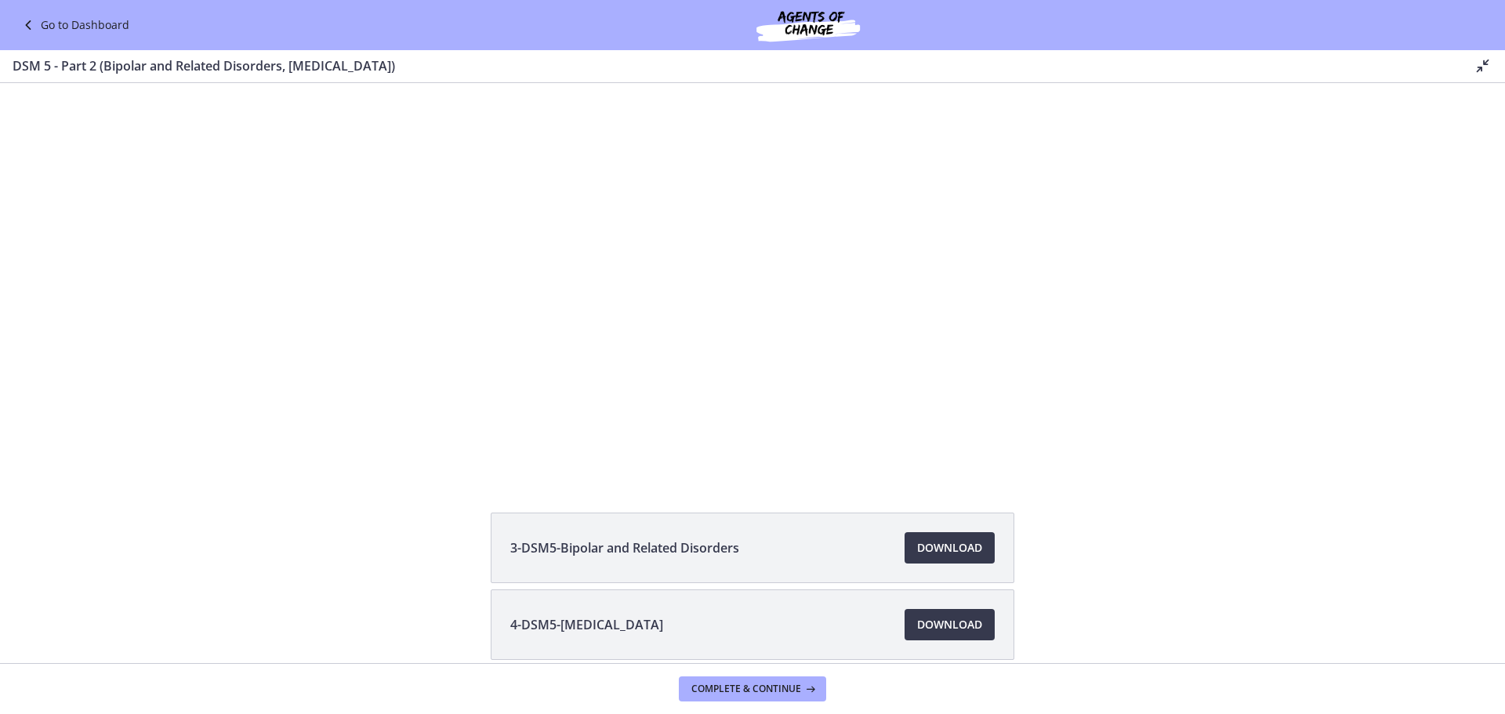
scroll to position [0, 0]
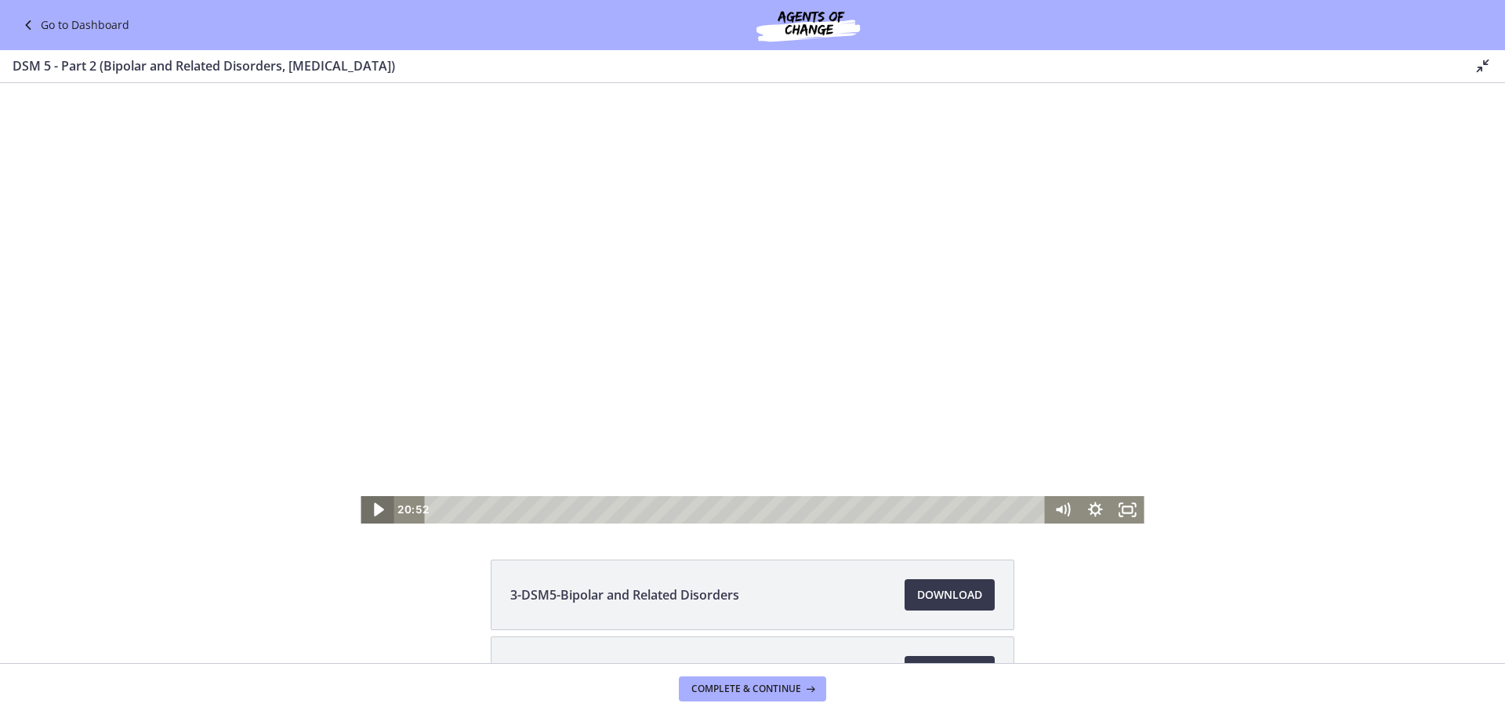
click at [374, 508] on icon "Play Video" at bounding box center [379, 509] width 10 height 13
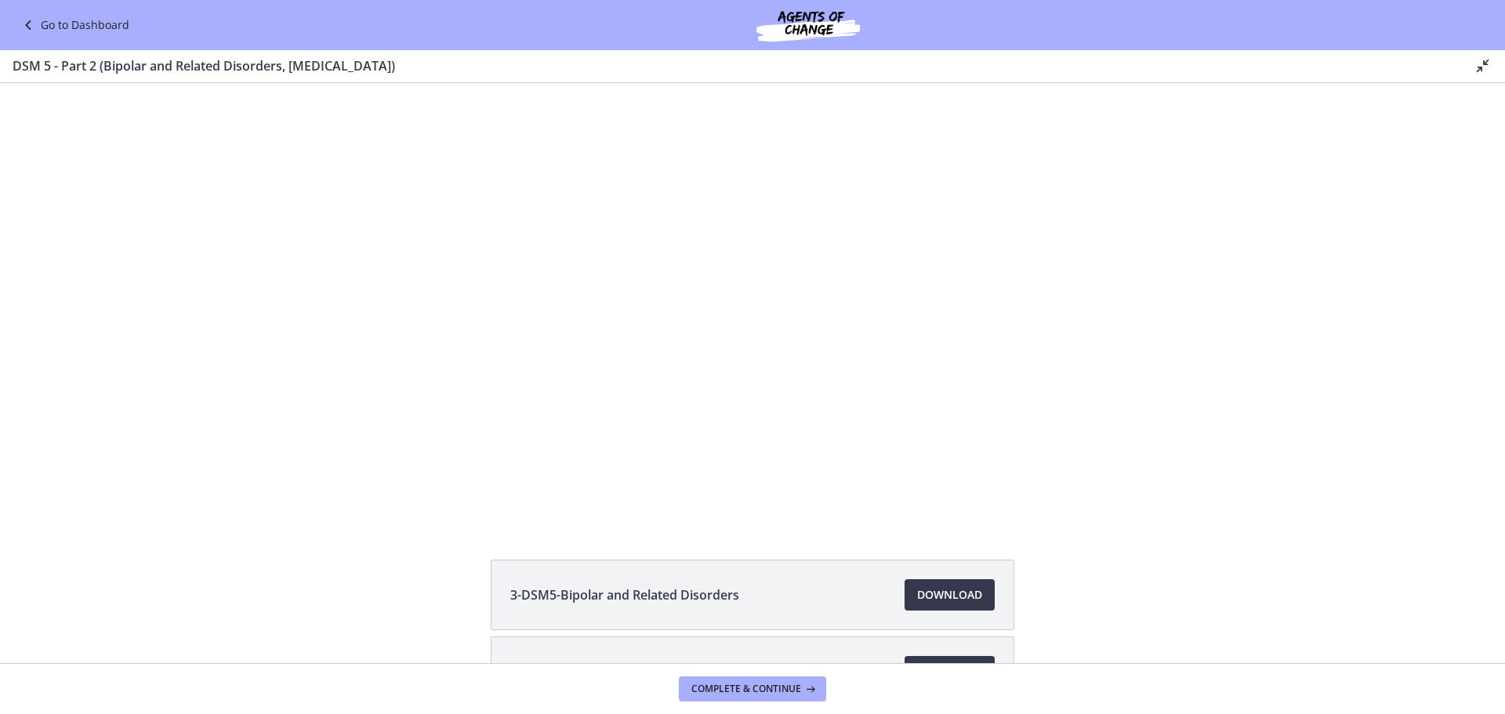
click at [1487, 67] on icon at bounding box center [1482, 65] width 19 height 19
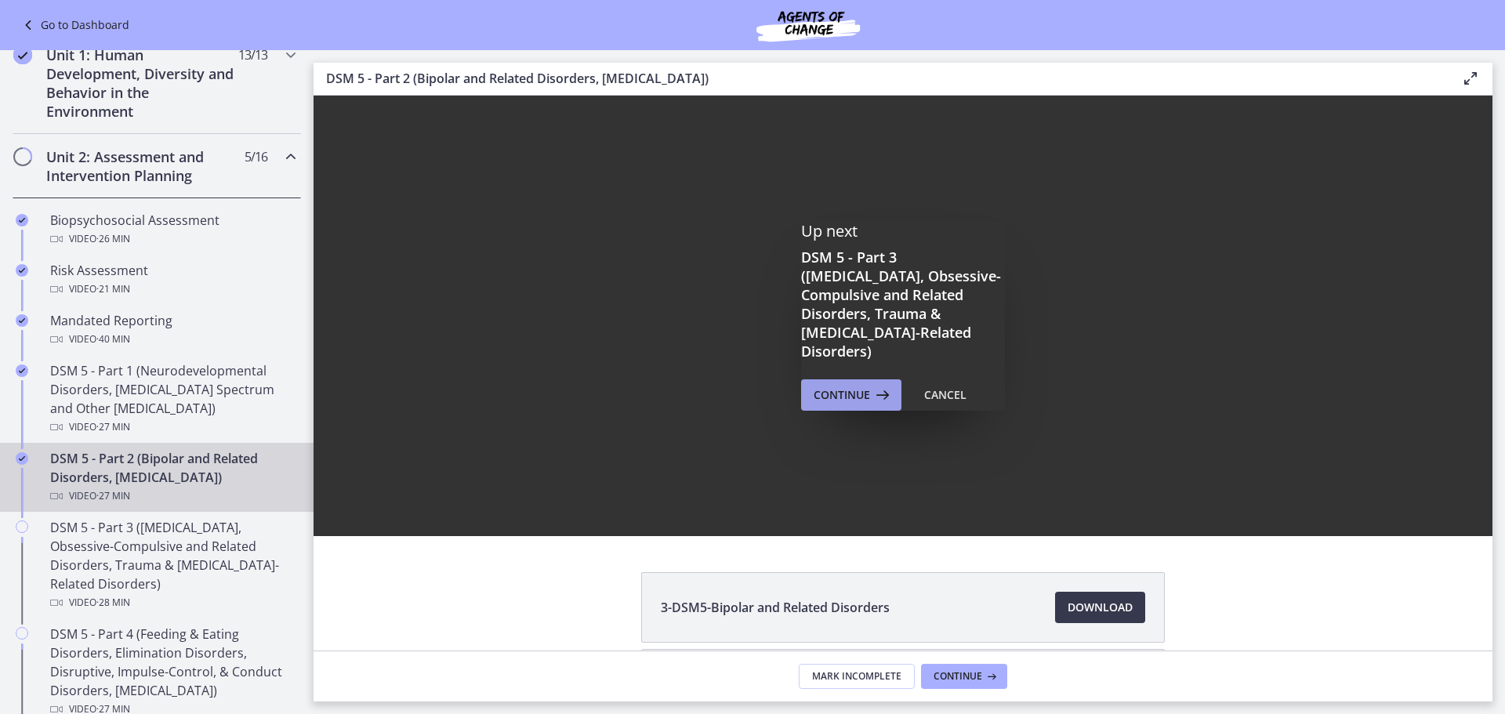
click at [850, 386] on span "Continue" at bounding box center [841, 395] width 56 height 19
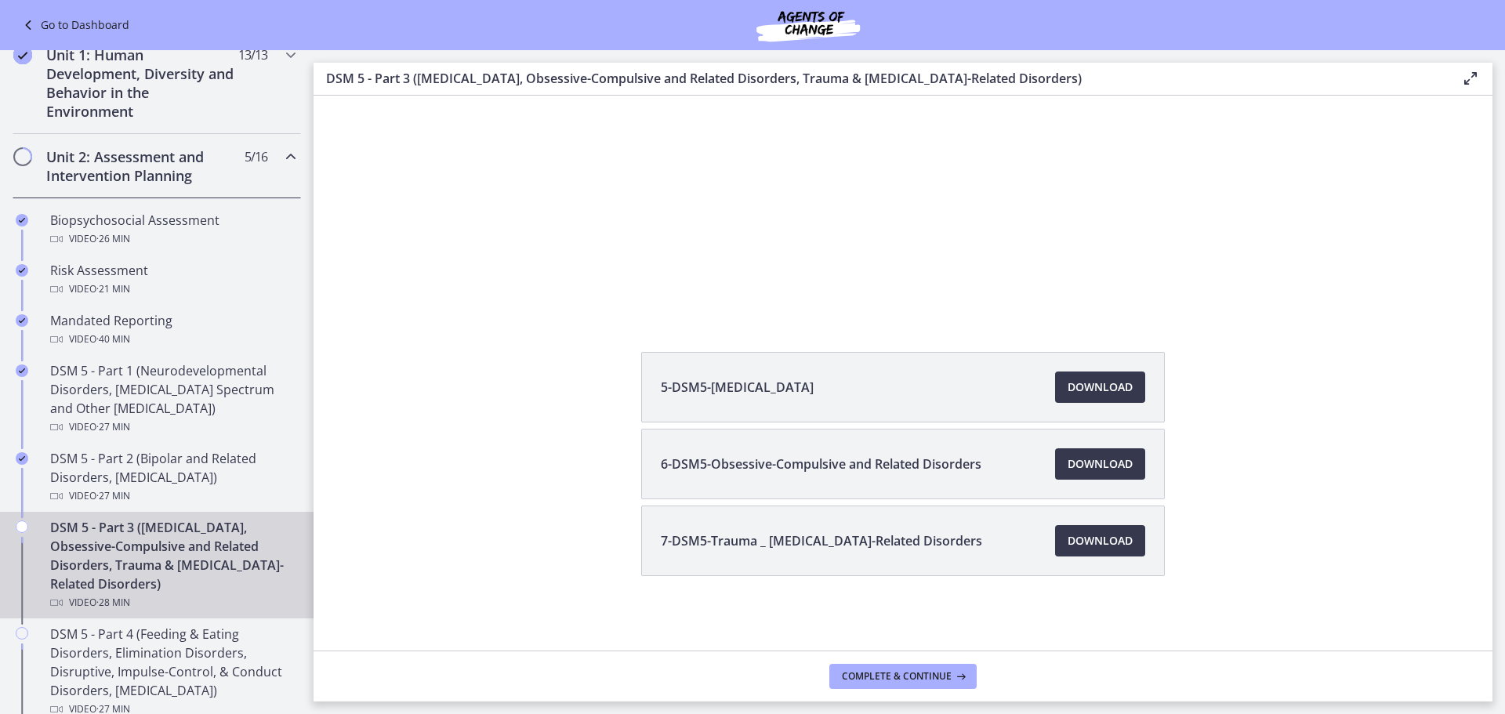
scroll to position [221, 0]
click at [1081, 462] on span "Download Opens in a new window" at bounding box center [1099, 463] width 65 height 19
click at [1093, 537] on span "Download Opens in a new window" at bounding box center [1099, 540] width 65 height 19
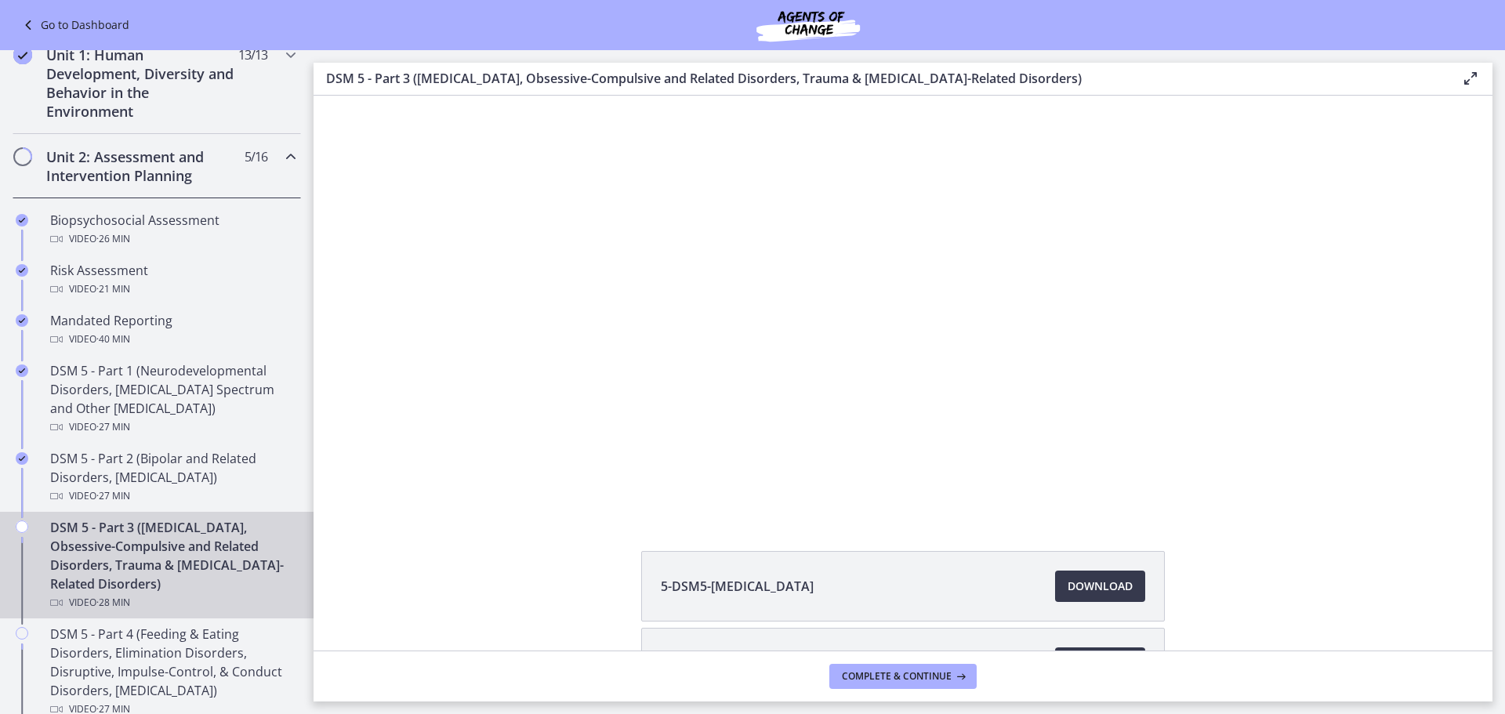
scroll to position [0, 0]
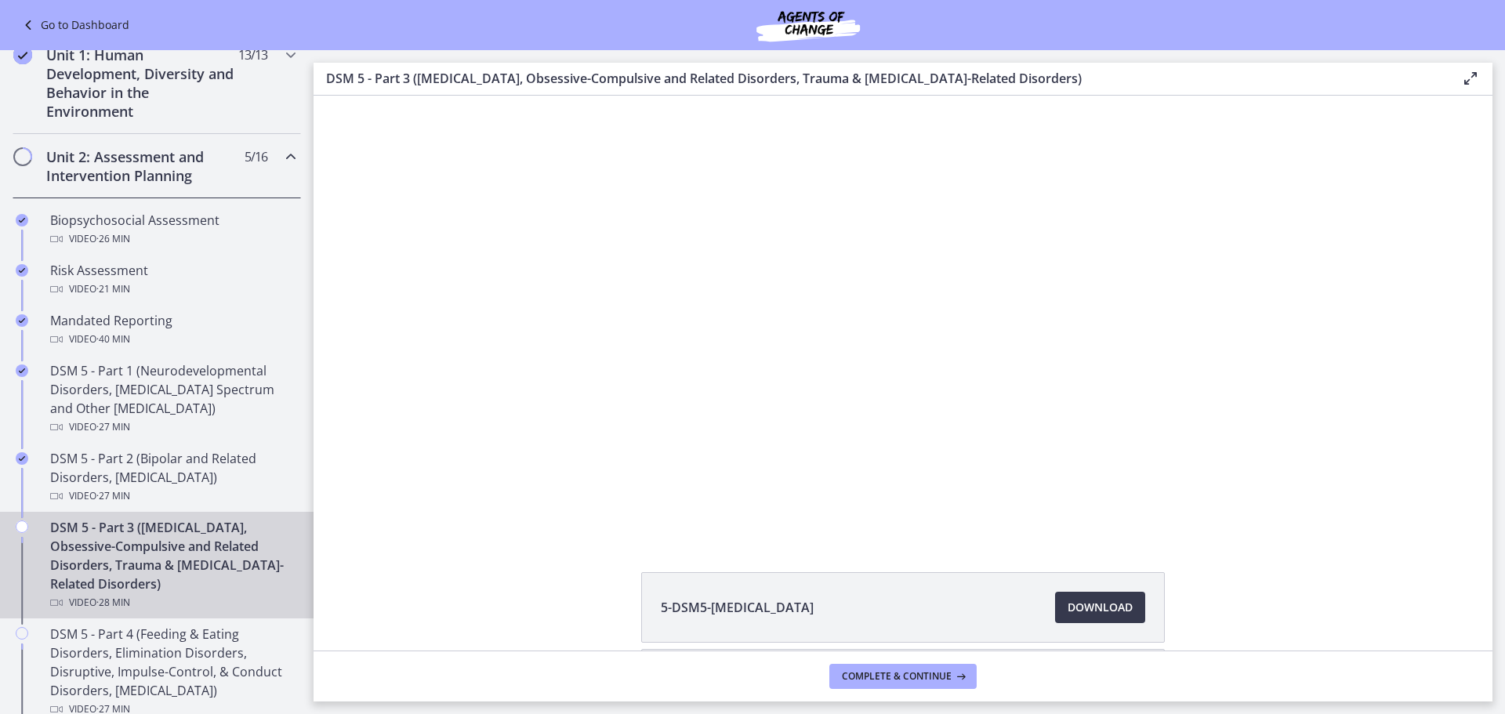
click at [1466, 82] on icon at bounding box center [1470, 78] width 19 height 19
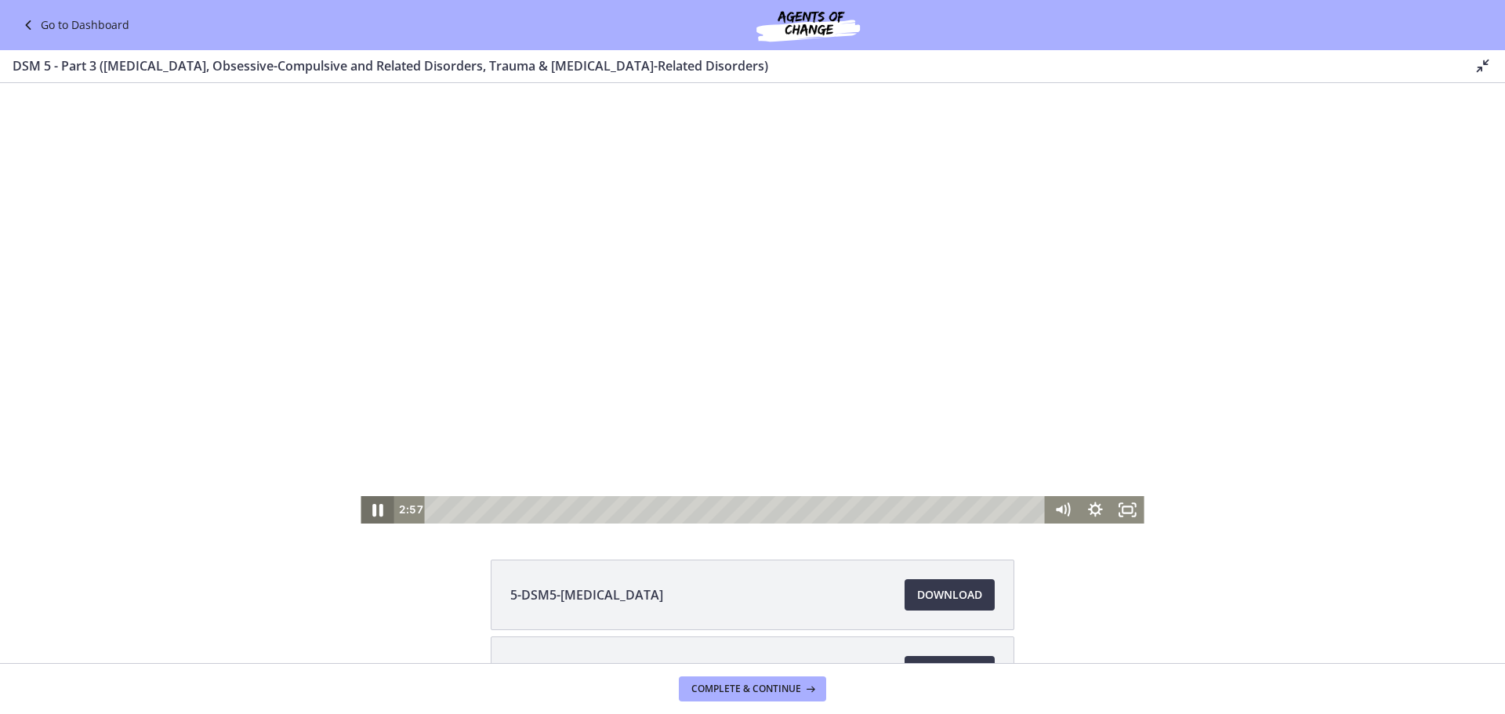
click at [372, 507] on icon "Pause" at bounding box center [376, 509] width 39 height 33
click at [368, 508] on icon "Play Video" at bounding box center [378, 509] width 39 height 33
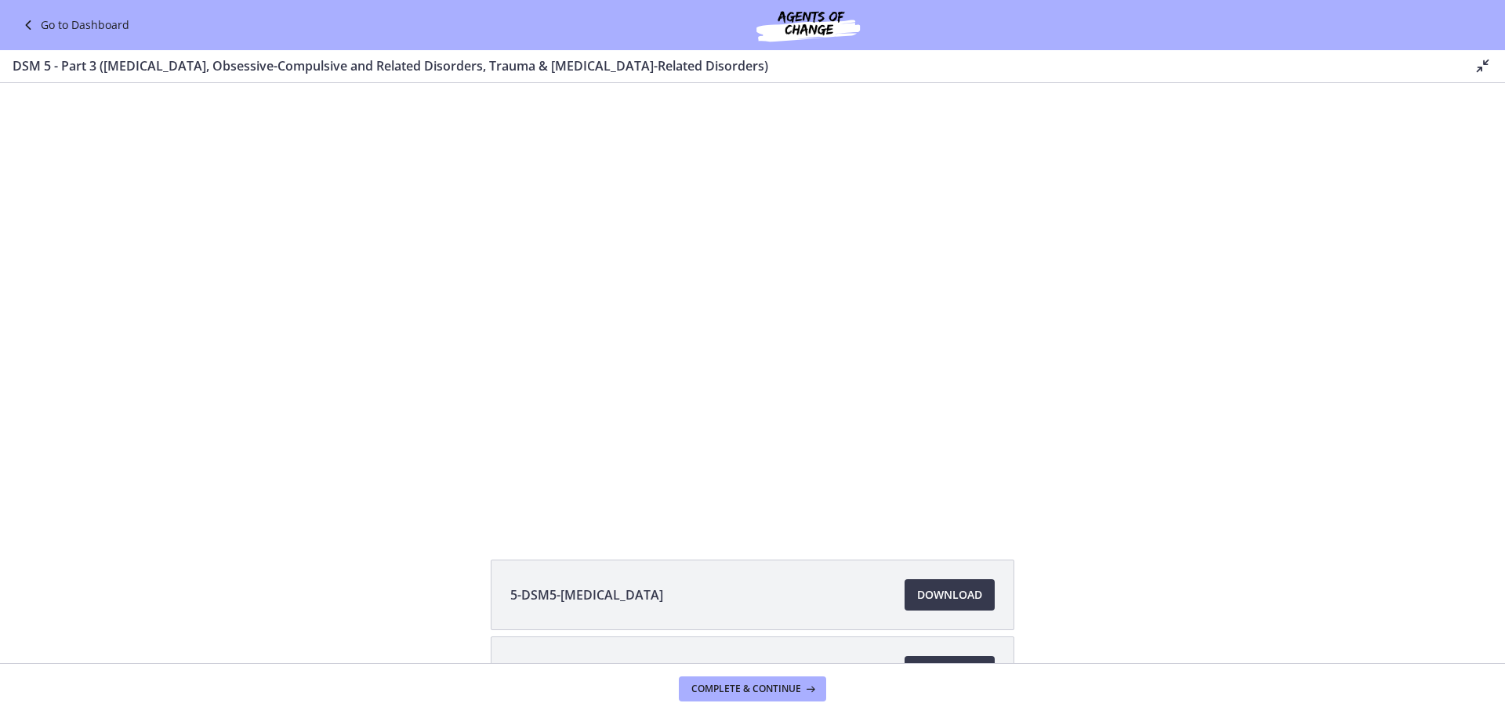
click at [1466, 63] on div "DSM 5 - Part 3 ([MEDICAL_DATA], Obsessive-Compulsive and Related Disorders, Tra…" at bounding box center [740, 66] width 1455 height 20
click at [1484, 62] on icon at bounding box center [1482, 65] width 19 height 19
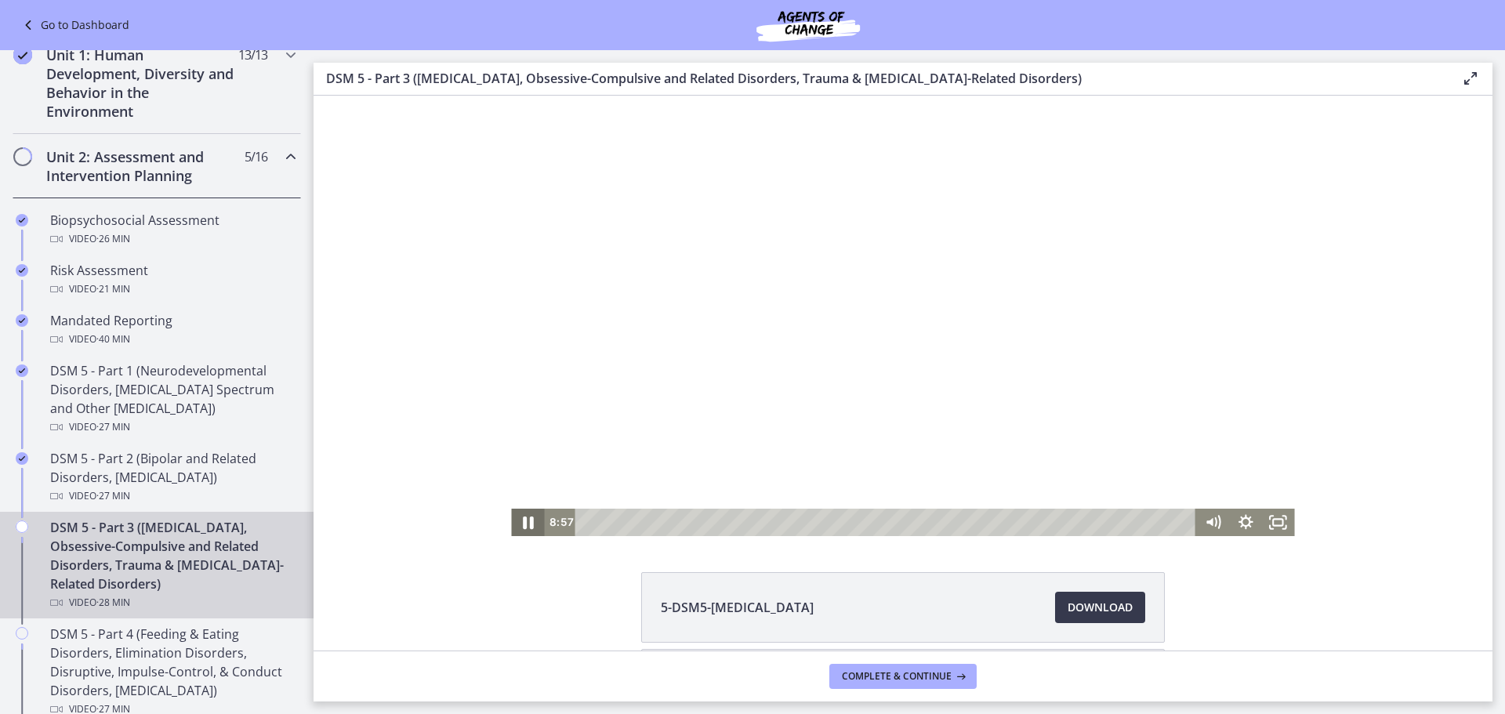
click at [521, 520] on icon "Pause" at bounding box center [527, 521] width 39 height 33
drag, startPoint x: 771, startPoint y: 520, endPoint x: 763, endPoint y: 523, distance: 8.2
click at [764, 523] on div "Playbar" at bounding box center [768, 522] width 9 height 9
click at [527, 527] on icon "Play Video" at bounding box center [528, 521] width 39 height 33
click at [523, 520] on icon "Pause" at bounding box center [527, 521] width 39 height 33
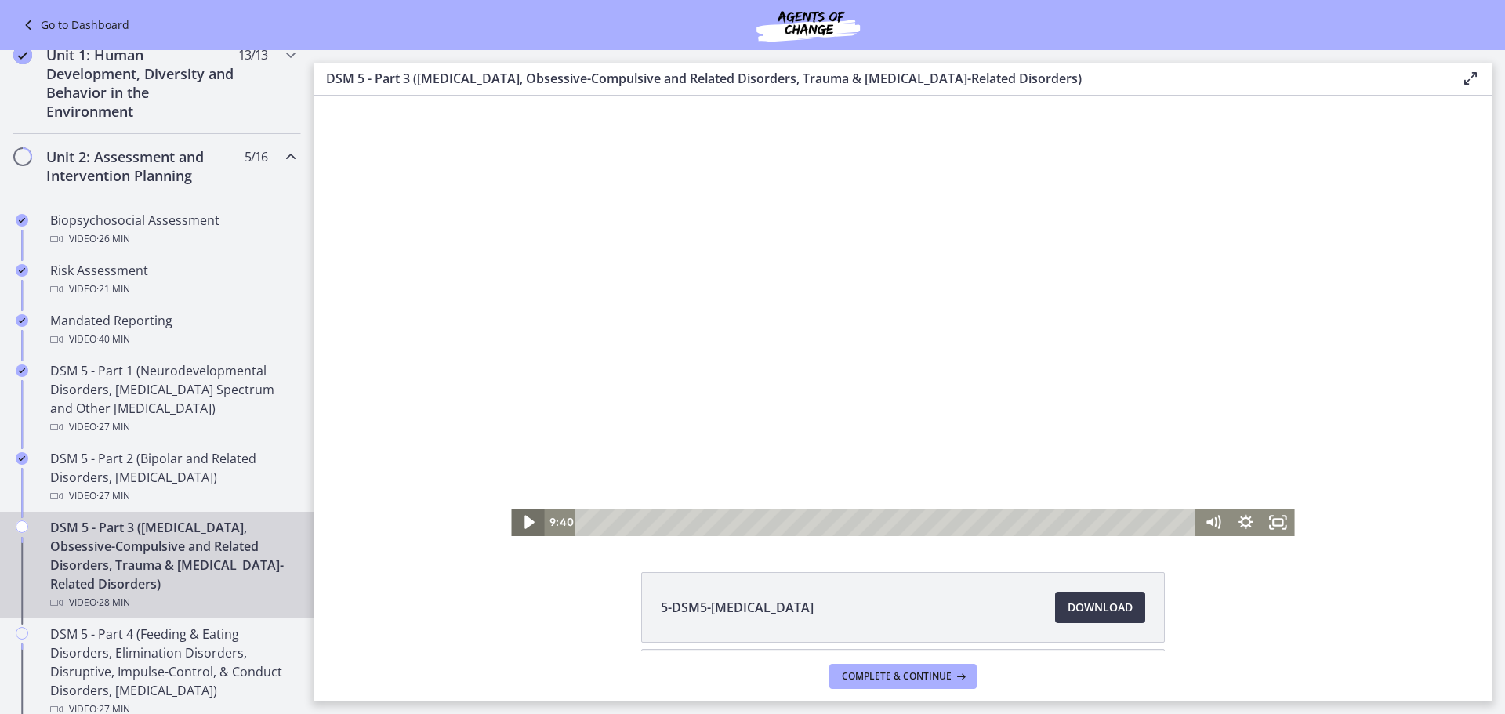
click at [524, 520] on icon "Play Video" at bounding box center [529, 522] width 10 height 13
click at [519, 517] on icon "Pause" at bounding box center [527, 522] width 33 height 27
click at [528, 524] on icon "Play Video" at bounding box center [528, 521] width 39 height 33
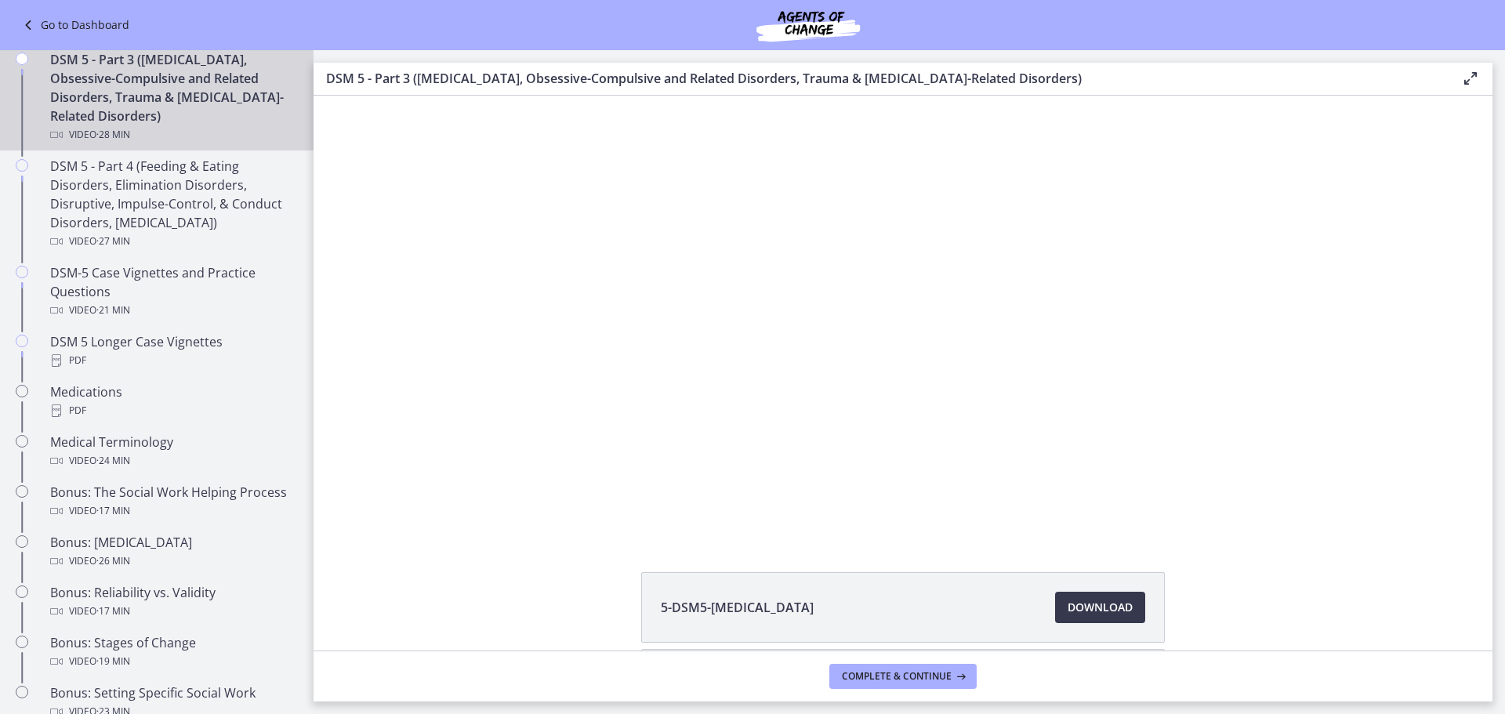
scroll to position [852, 0]
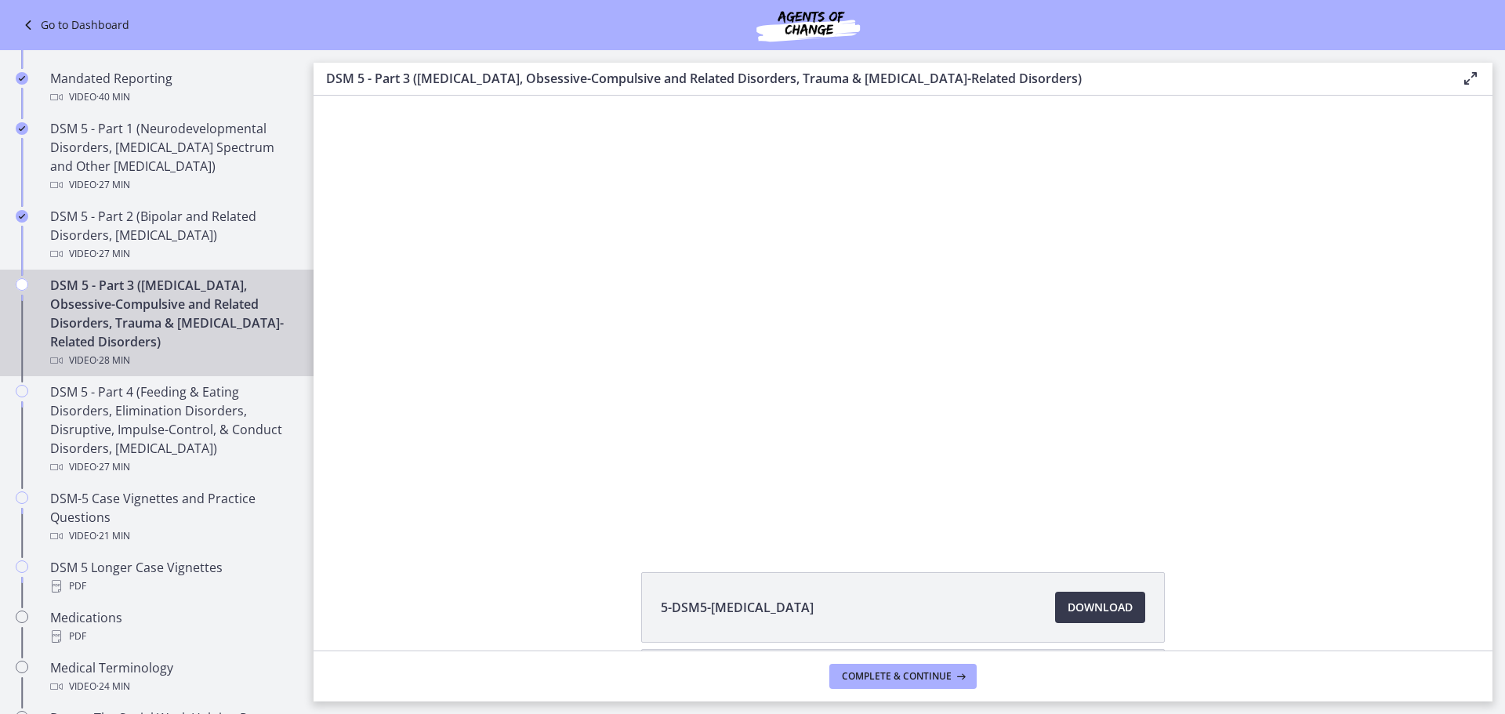
drag, startPoint x: 307, startPoint y: 682, endPoint x: 49, endPoint y: 310, distance: 452.8
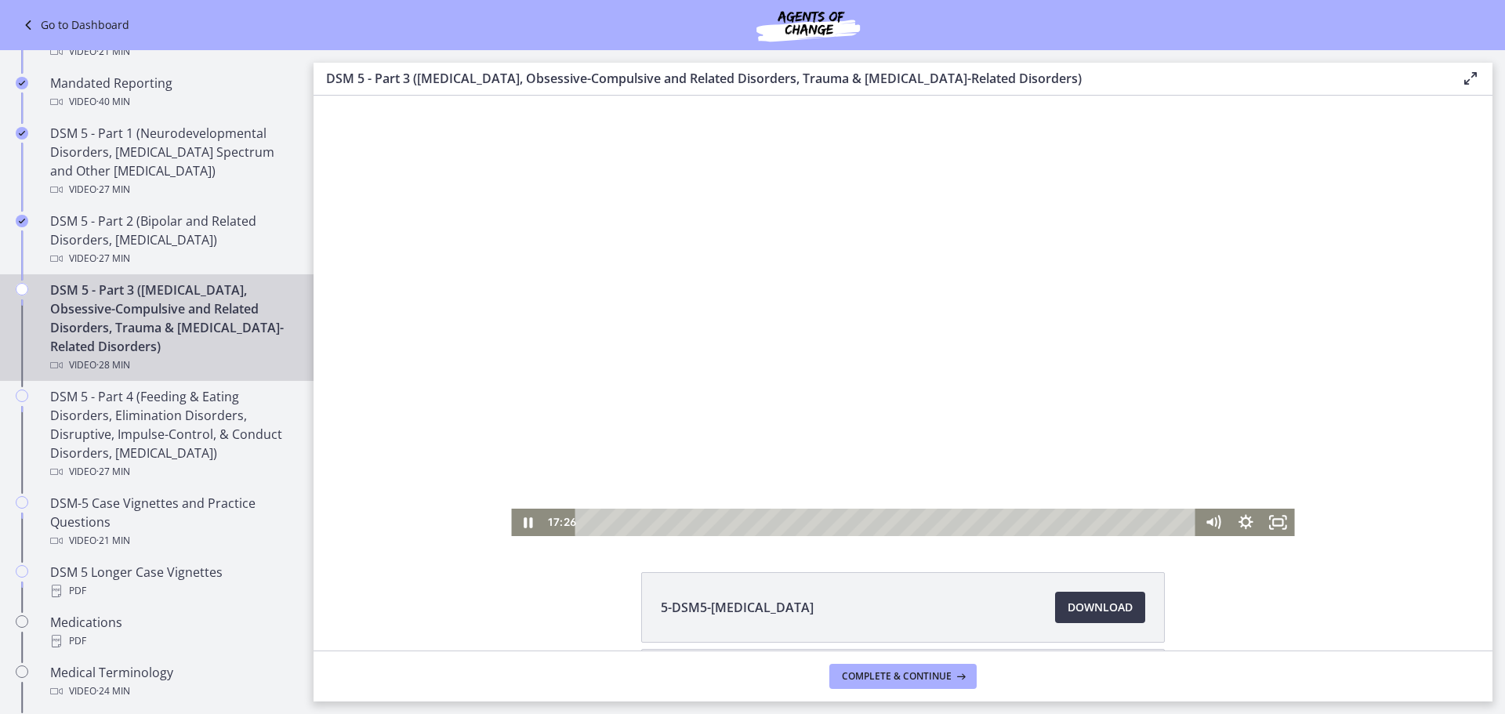
click at [1453, 148] on div "Click for sound @keyframes VOLUME_SMALL_WAVE_FLASH { 0% { opacity: 0; } 33% { o…" at bounding box center [902, 316] width 1179 height 440
click at [523, 527] on icon "Pause" at bounding box center [527, 521] width 39 height 33
